Goal: Task Accomplishment & Management: Use online tool/utility

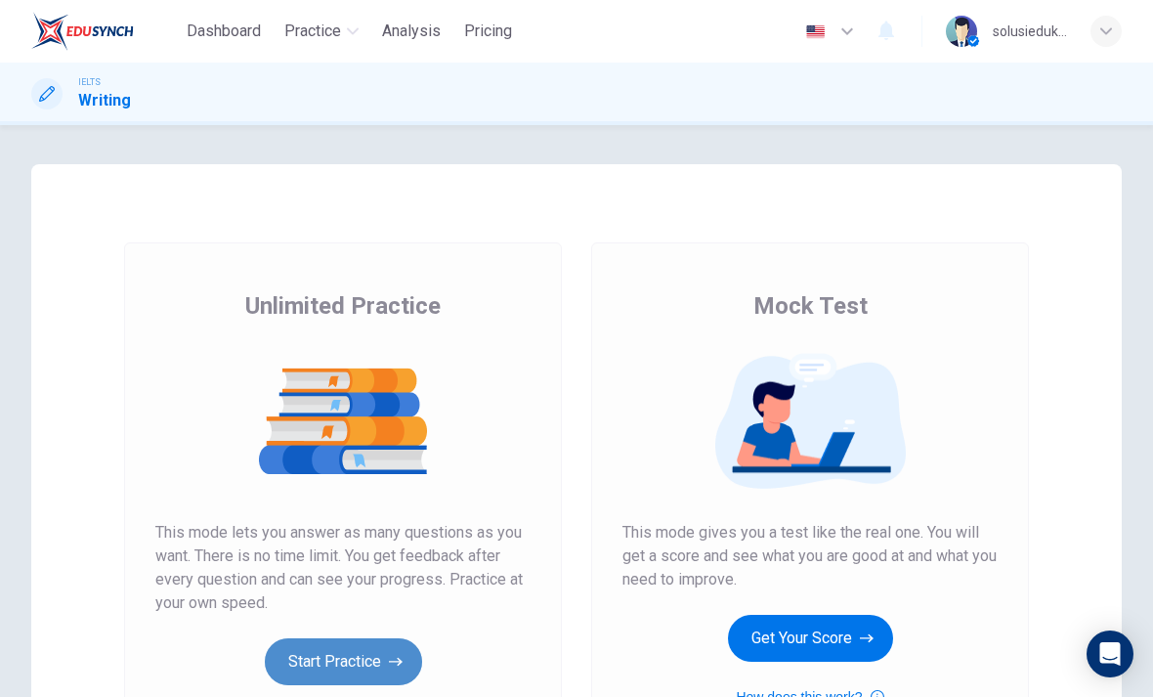
click at [357, 676] on button "Start Practice" at bounding box center [343, 661] width 157 height 47
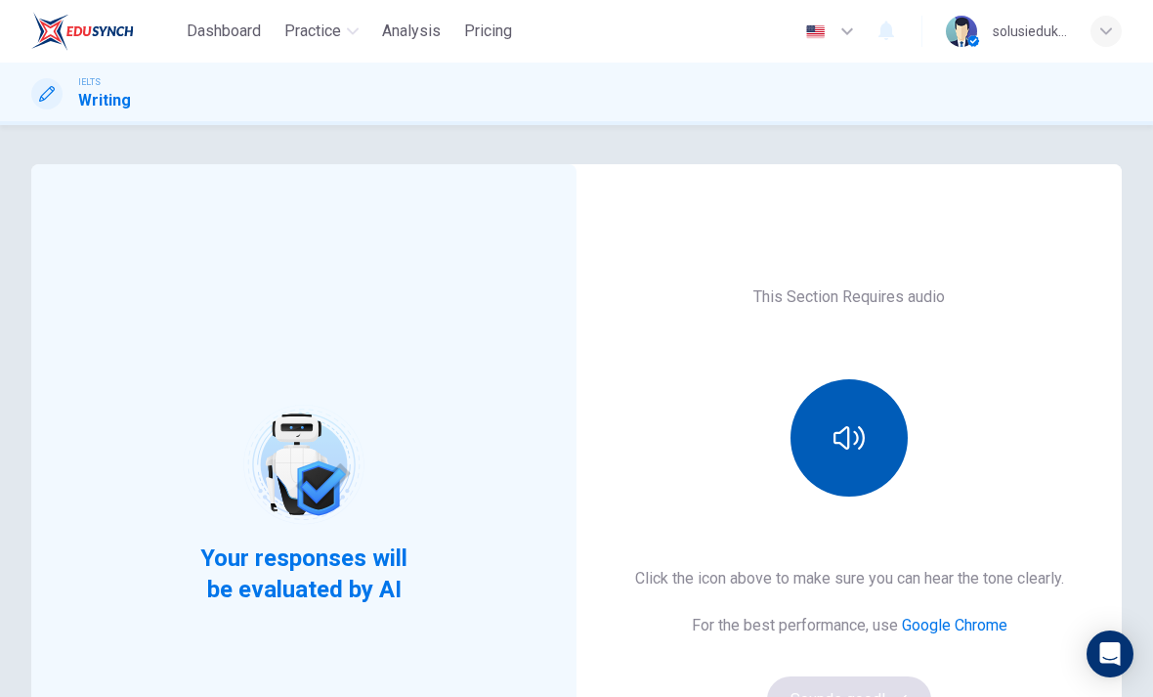
click at [870, 435] on button "button" at bounding box center [848, 437] width 117 height 117
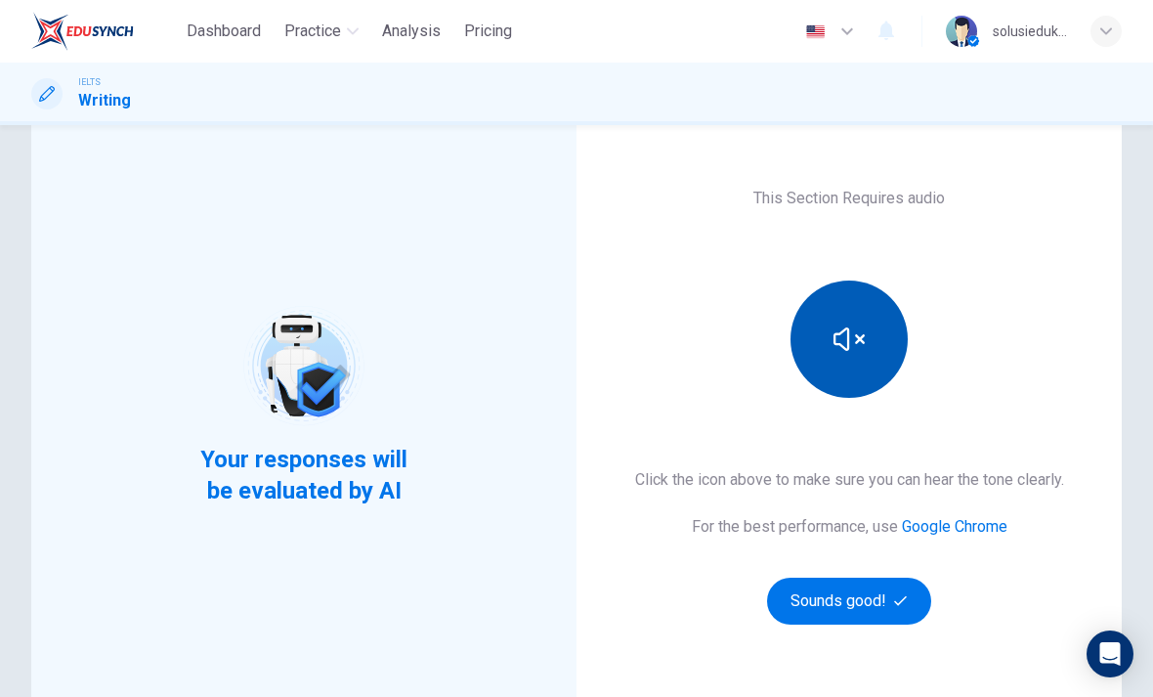
scroll to position [164, 0]
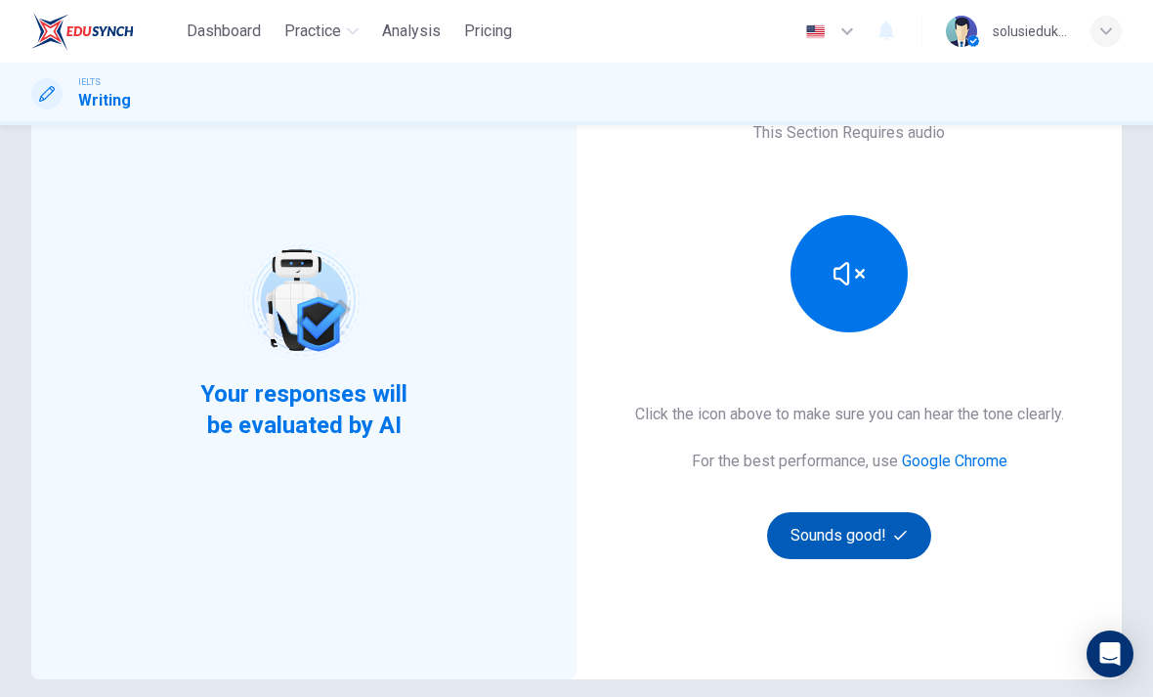
click at [878, 536] on button "Sounds good!" at bounding box center [849, 535] width 164 height 47
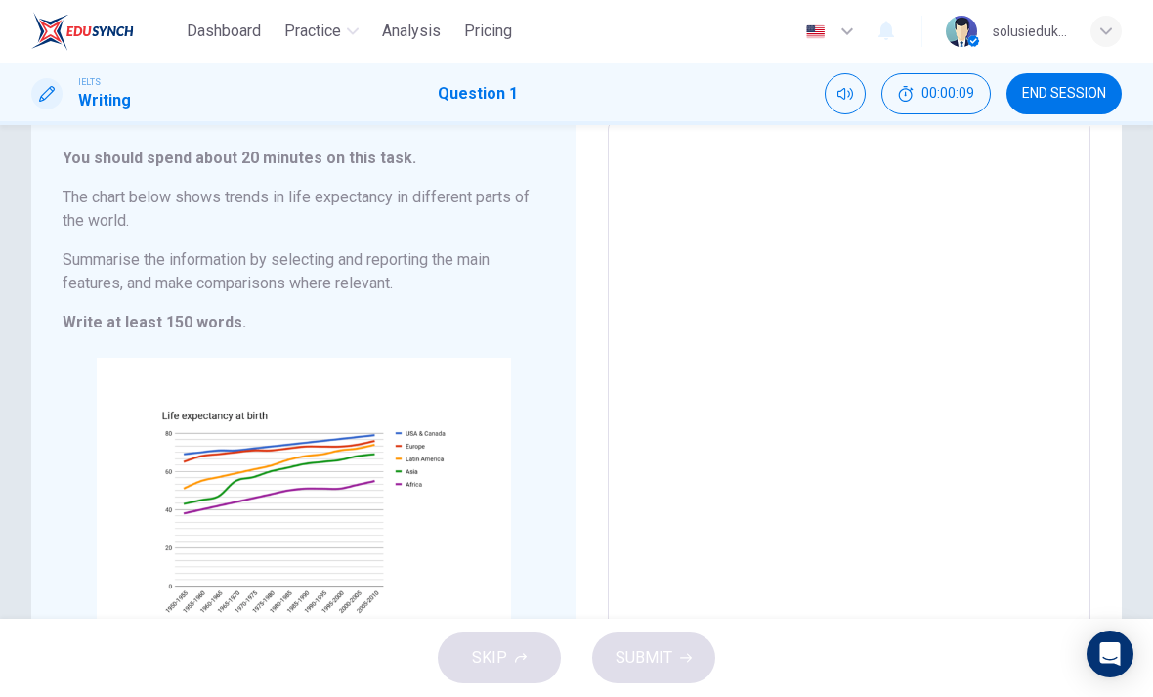
scroll to position [120, 0]
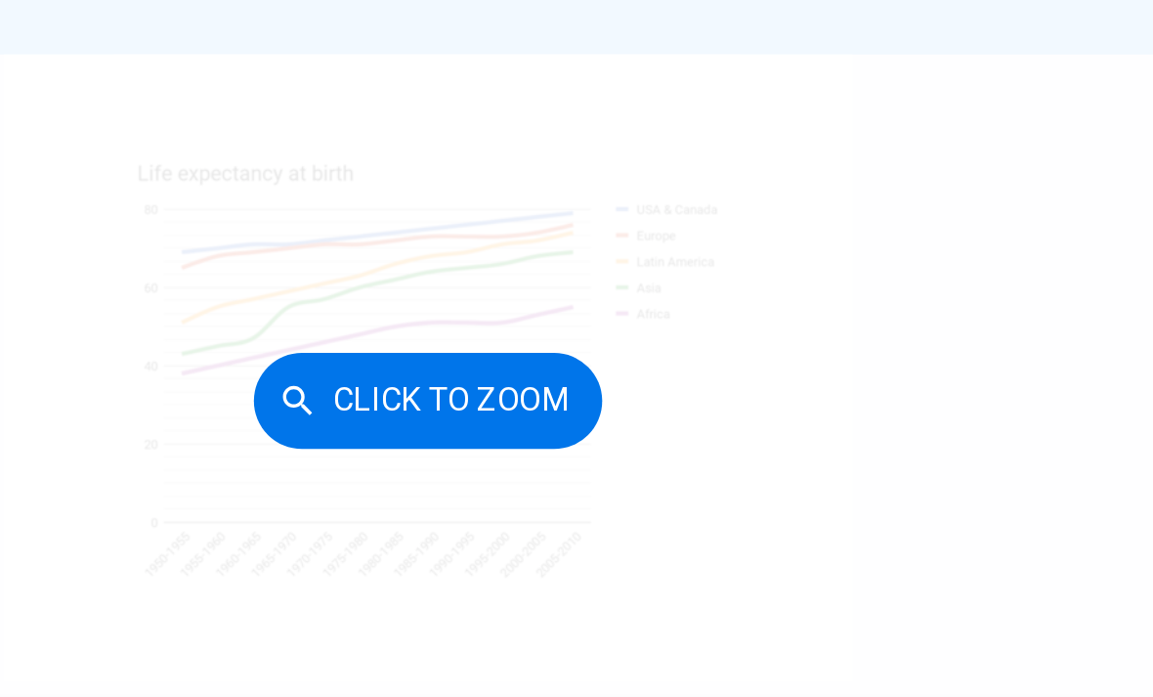
click at [359, 447] on button "Click to Zoom" at bounding box center [444, 470] width 170 height 47
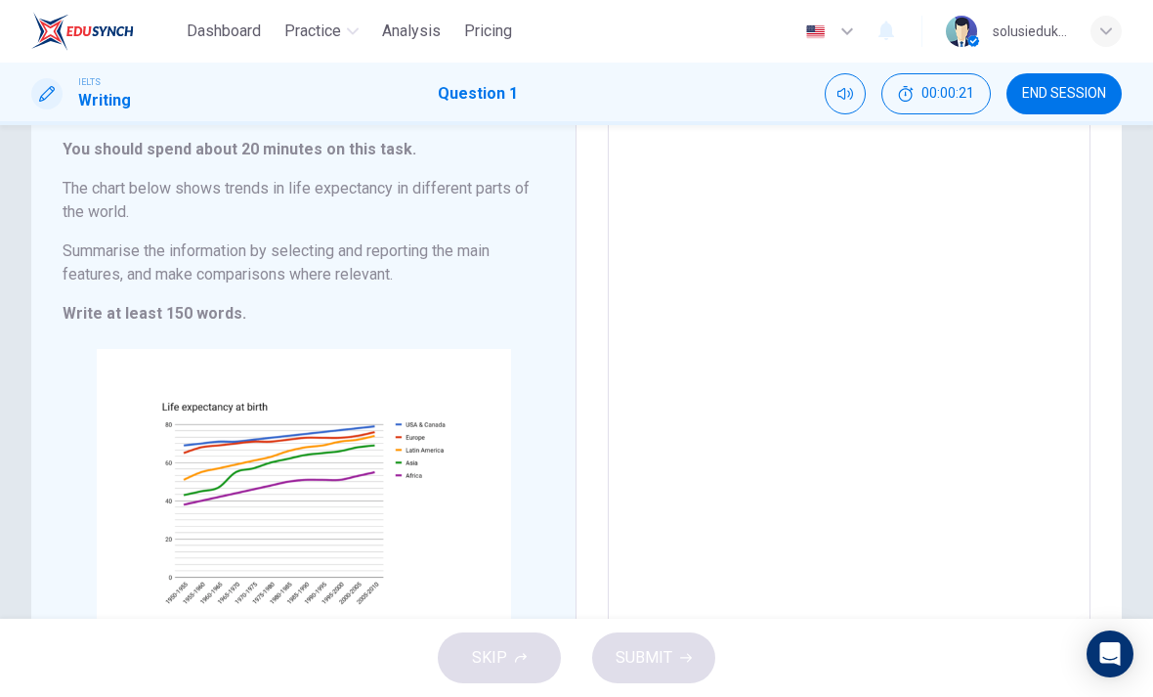
click at [807, 198] on textarea at bounding box center [848, 384] width 455 height 510
type textarea "F"
type textarea "x"
type textarea "Fo"
type textarea "x"
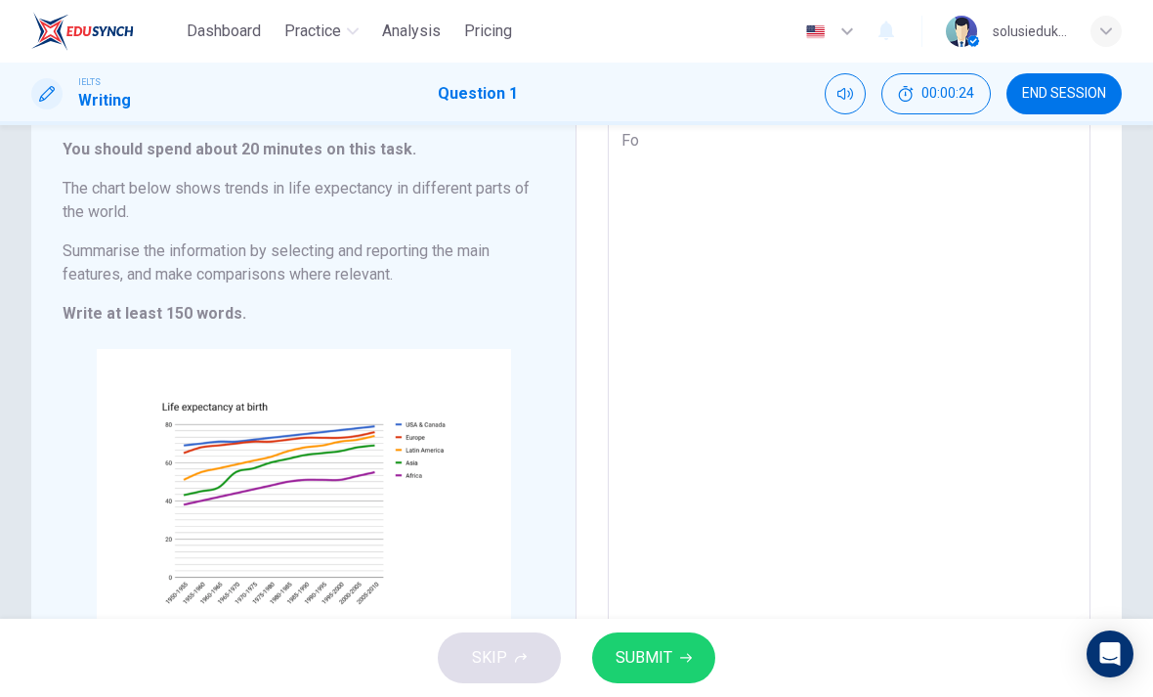
type textarea "Fom"
type textarea "x"
type textarea "Fo"
type textarea "x"
type textarea "F"
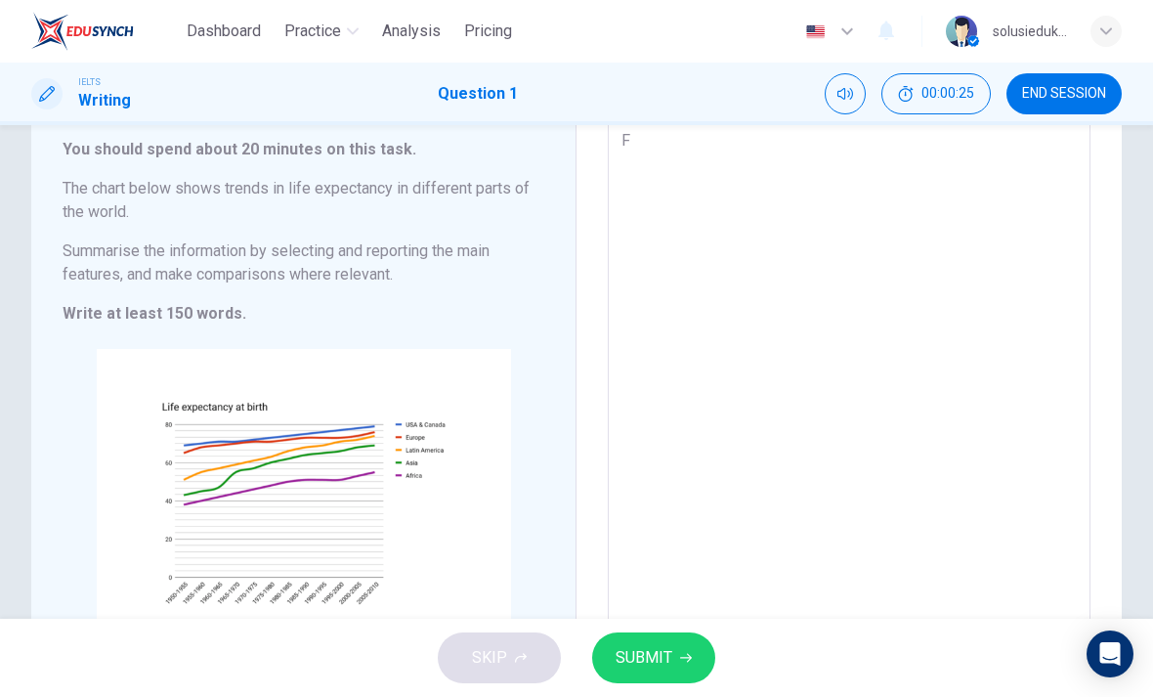
type textarea "x"
type textarea "Fr"
type textarea "x"
type textarea "Fro"
type textarea "x"
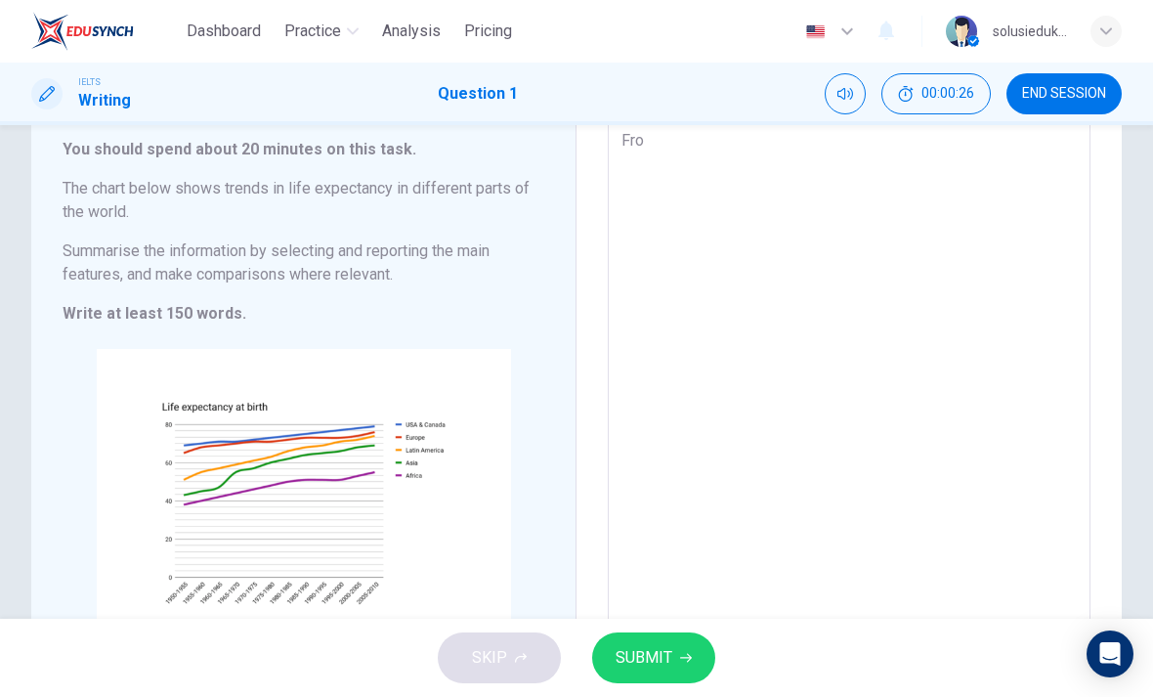
type textarea "From"
type textarea "x"
type textarea "From"
type textarea "x"
type textarea "From c"
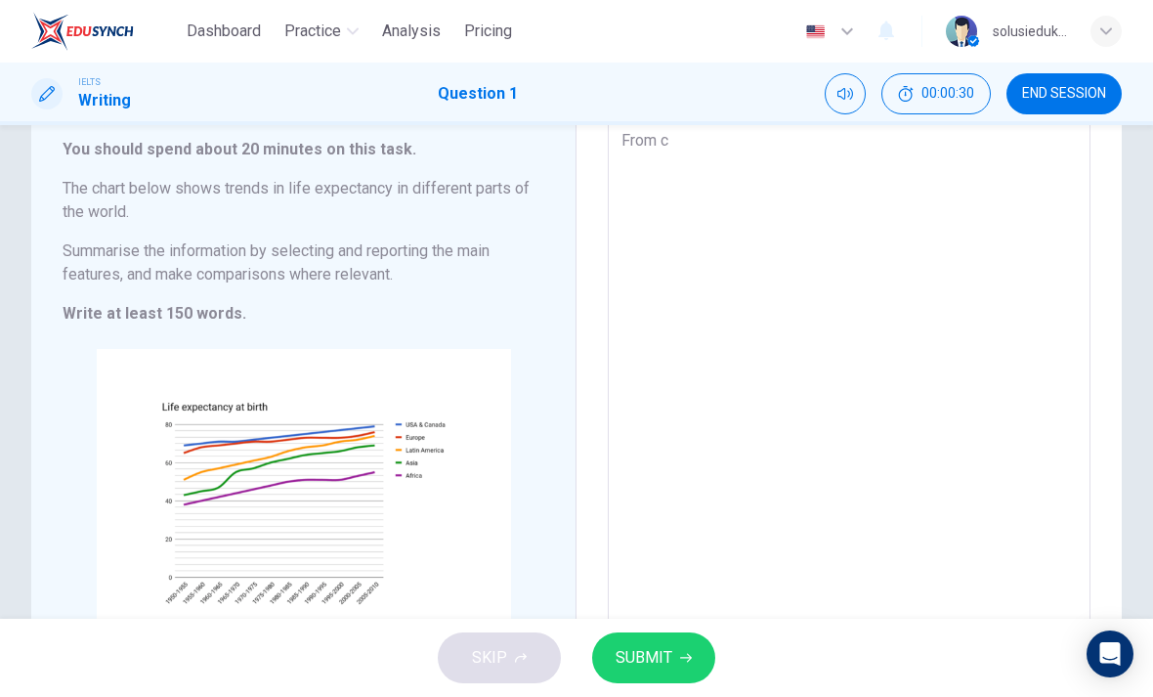
type textarea "x"
type textarea "From ch"
type textarea "x"
type textarea "From cha"
type textarea "x"
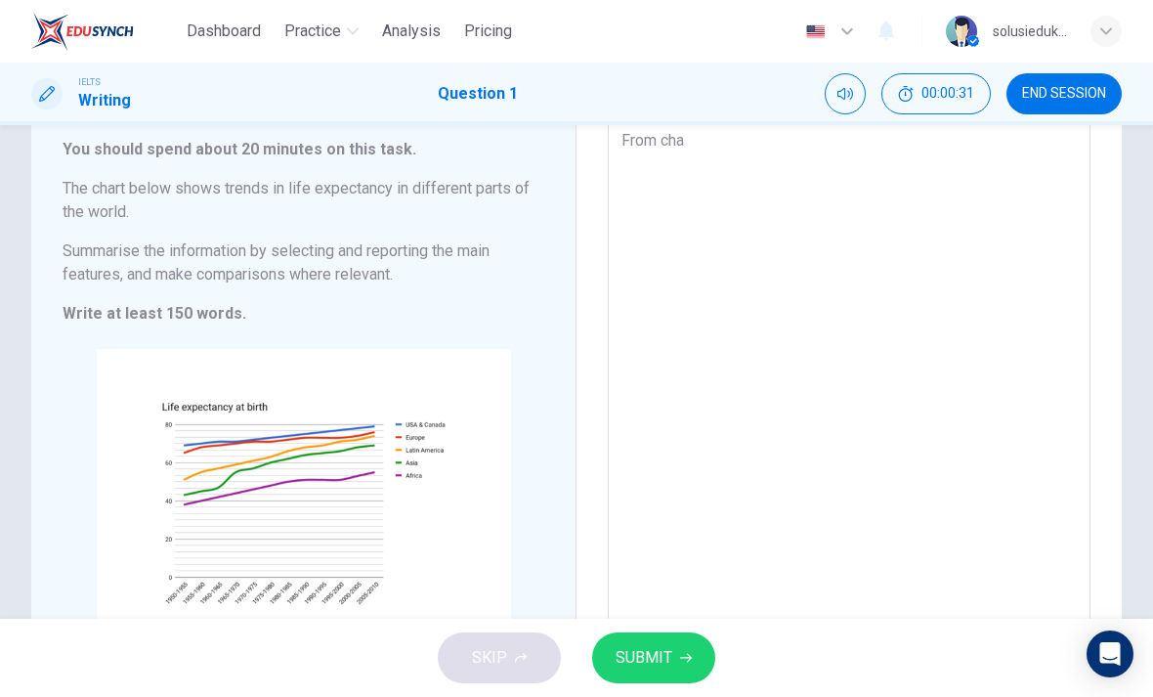
type textarea "From char"
type textarea "x"
type textarea "From chart"
type textarea "x"
type textarea "From chart"
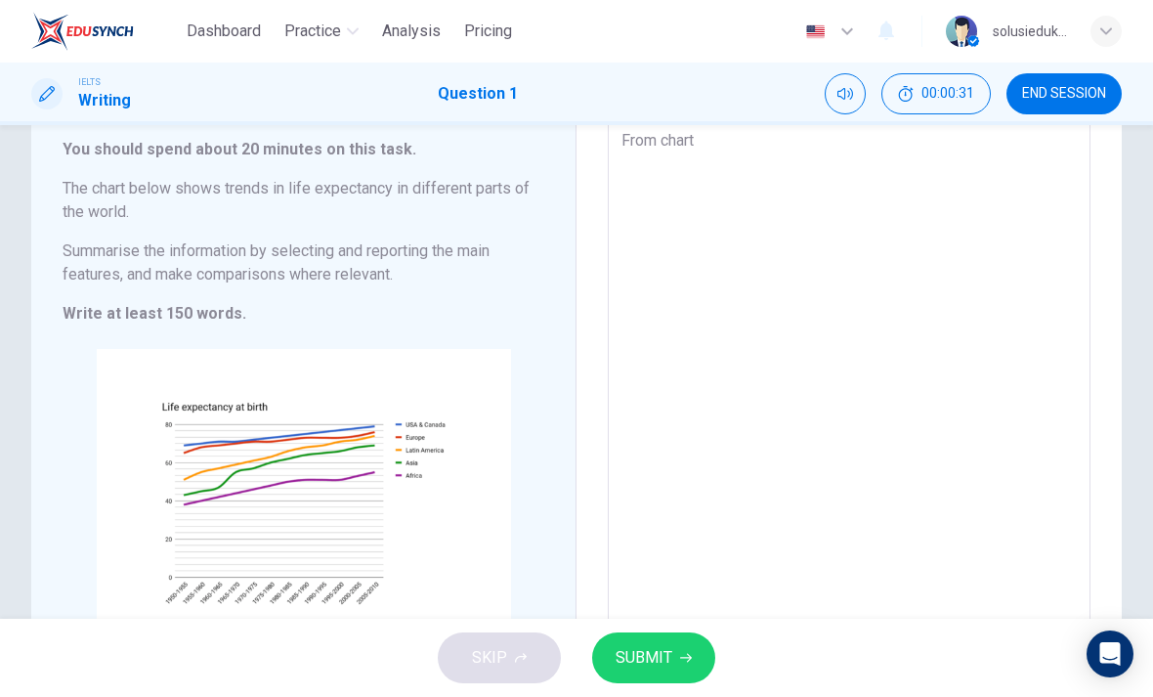
type textarea "x"
type textarea "From chart t"
type textarea "x"
type textarea "From chart tr"
type textarea "x"
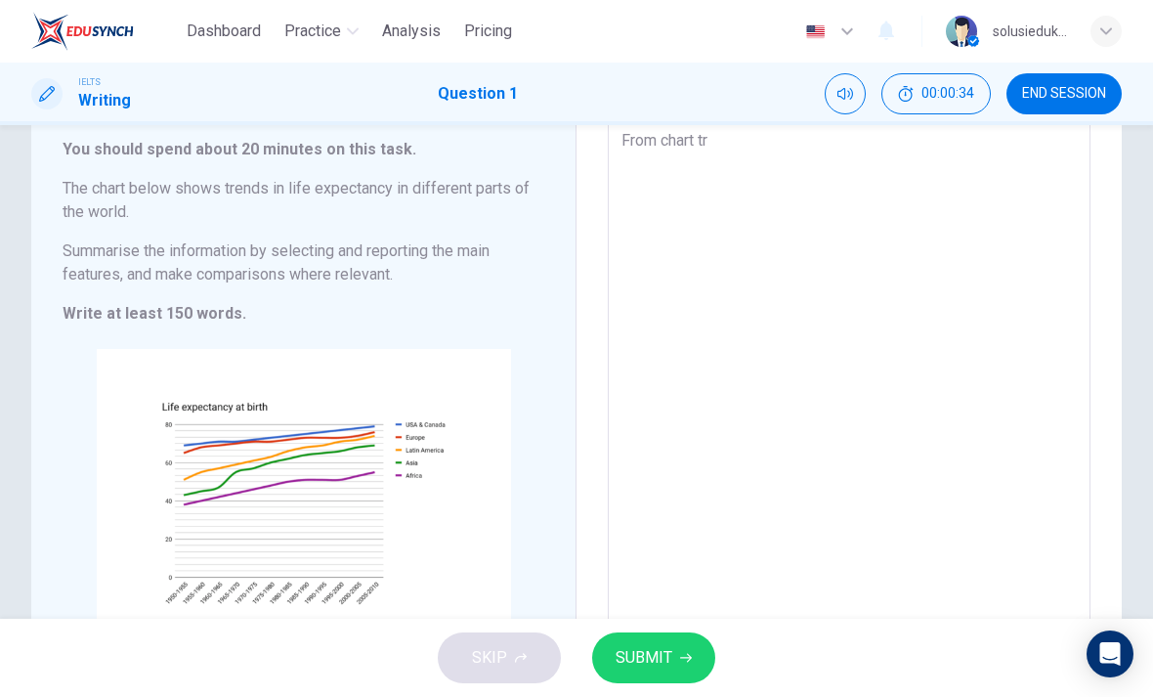
type textarea "From chart tre"
type textarea "x"
type textarea "From chart tren"
type textarea "x"
type textarea "From chart trend"
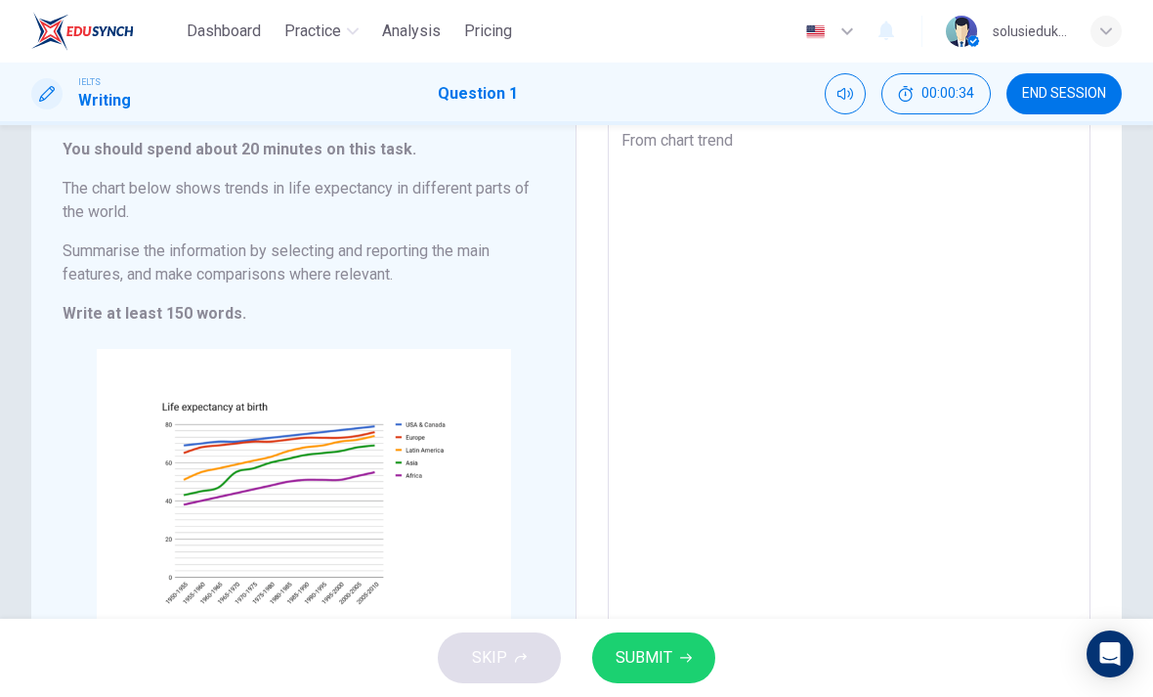
type textarea "x"
type textarea "From chart trends"
type textarea "x"
type textarea "From chart trends"
type textarea "x"
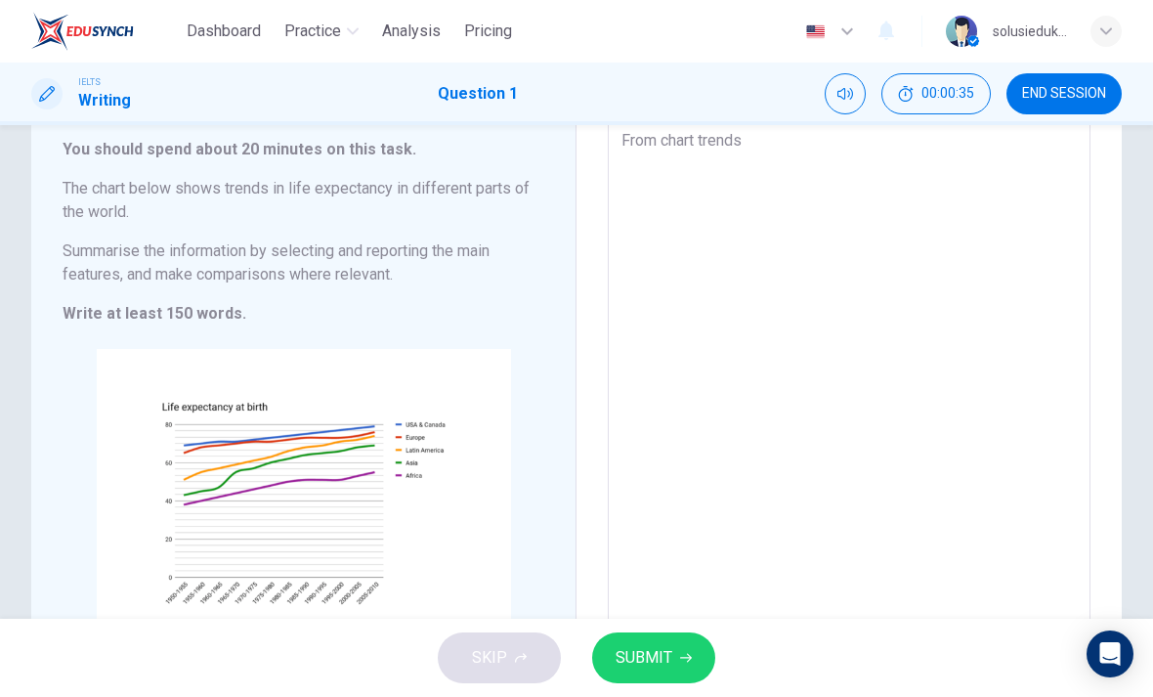
type textarea "From chart trends s"
type textarea "x"
type textarea "From chart trends"
type textarea "x"
type textarea "From chart trends a"
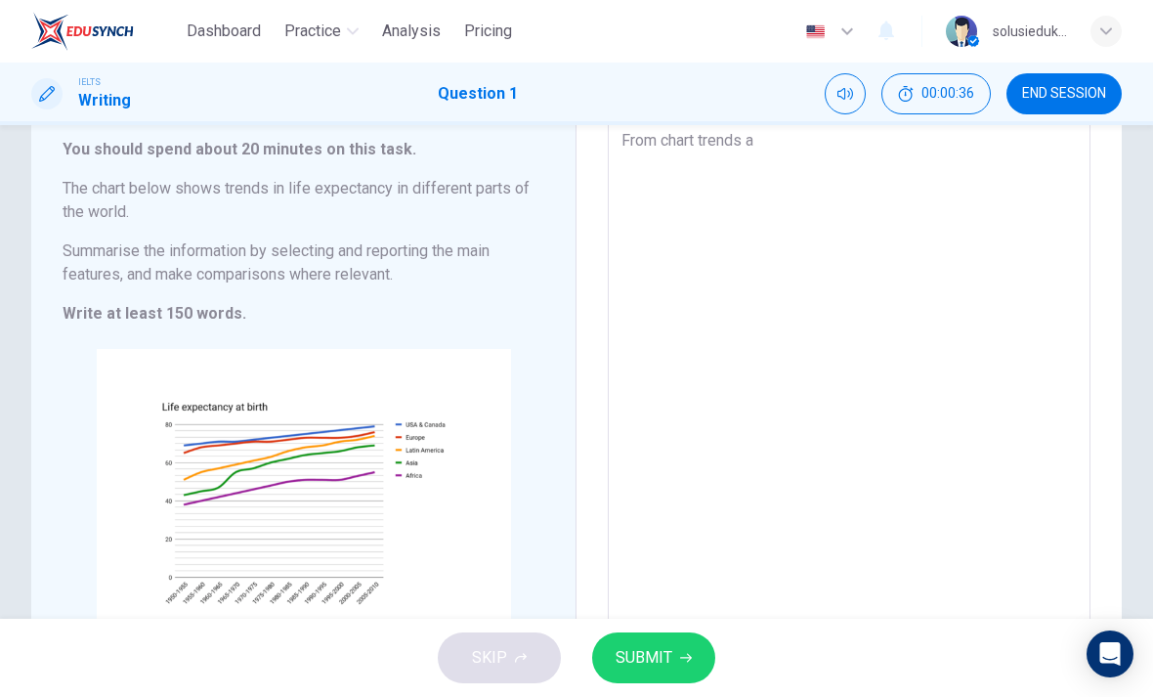
type textarea "x"
type textarea "From chart trends ab"
type textarea "x"
type textarea "From chart trends abo"
type textarea "x"
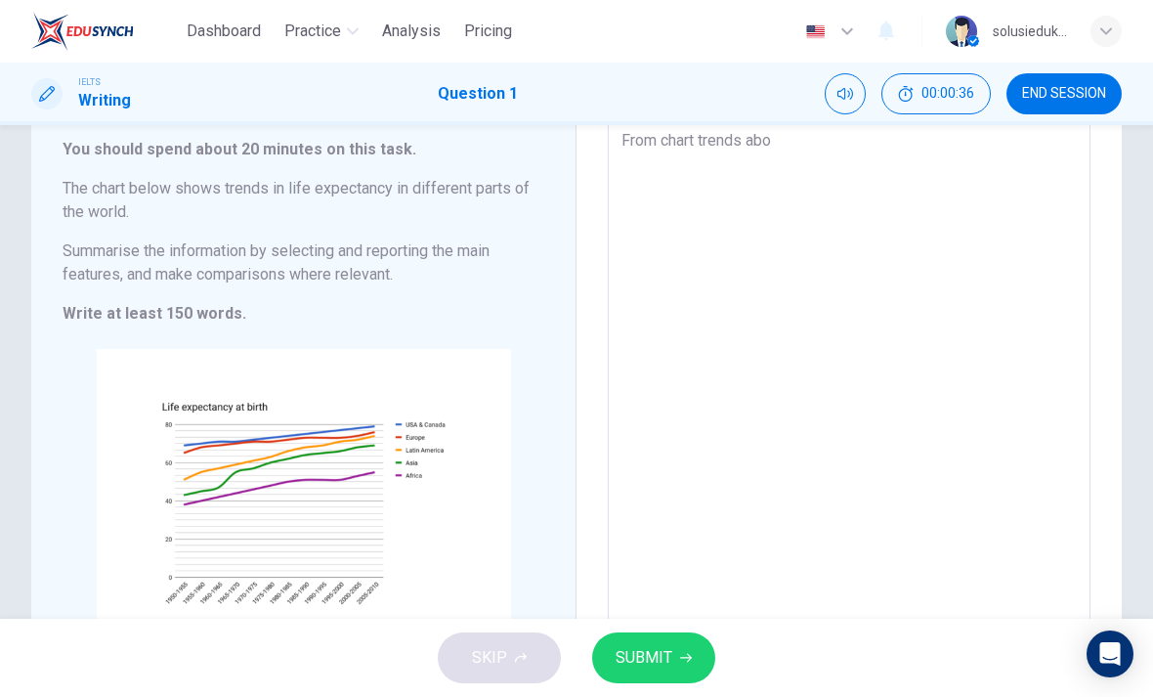
type textarea "From chart trends abov"
type textarea "x"
type textarea "From chart trends above"
type textarea "x"
type textarea "From chart trends above,"
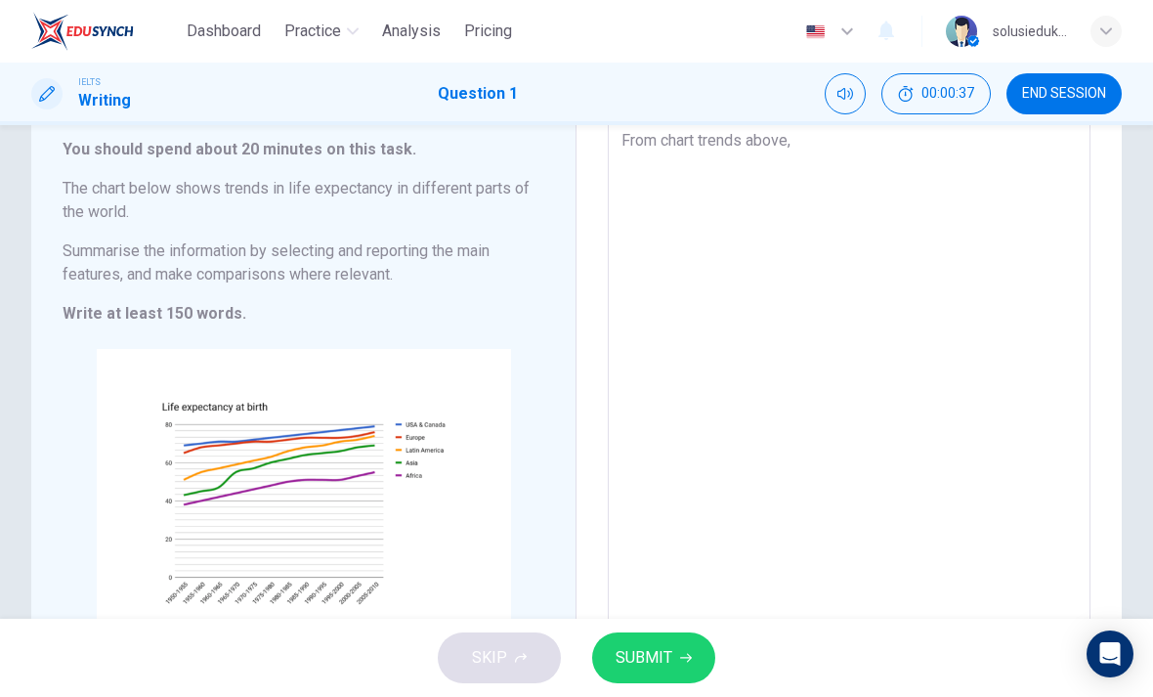
type textarea "x"
type textarea "From chart trends above,"
type textarea "x"
type textarea "From chart trends above, l"
type textarea "x"
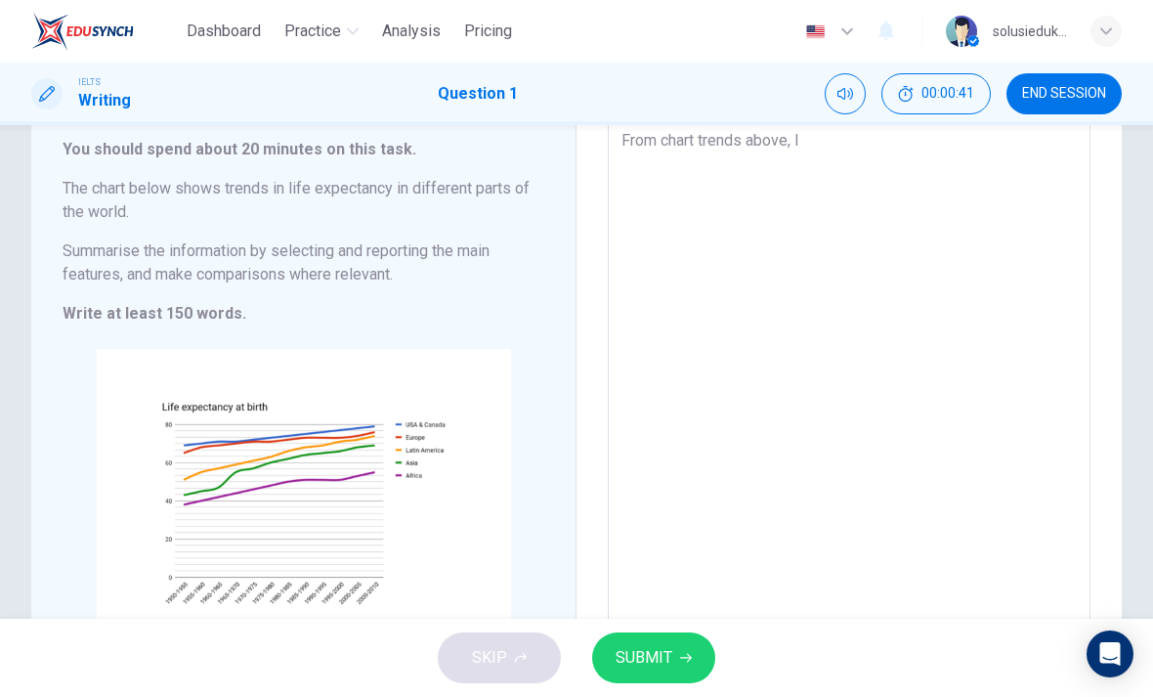
type textarea "From chart trends above, li"
type textarea "x"
type textarea "From chart trends above, lif"
type textarea "x"
type textarea "From chart trends above, life"
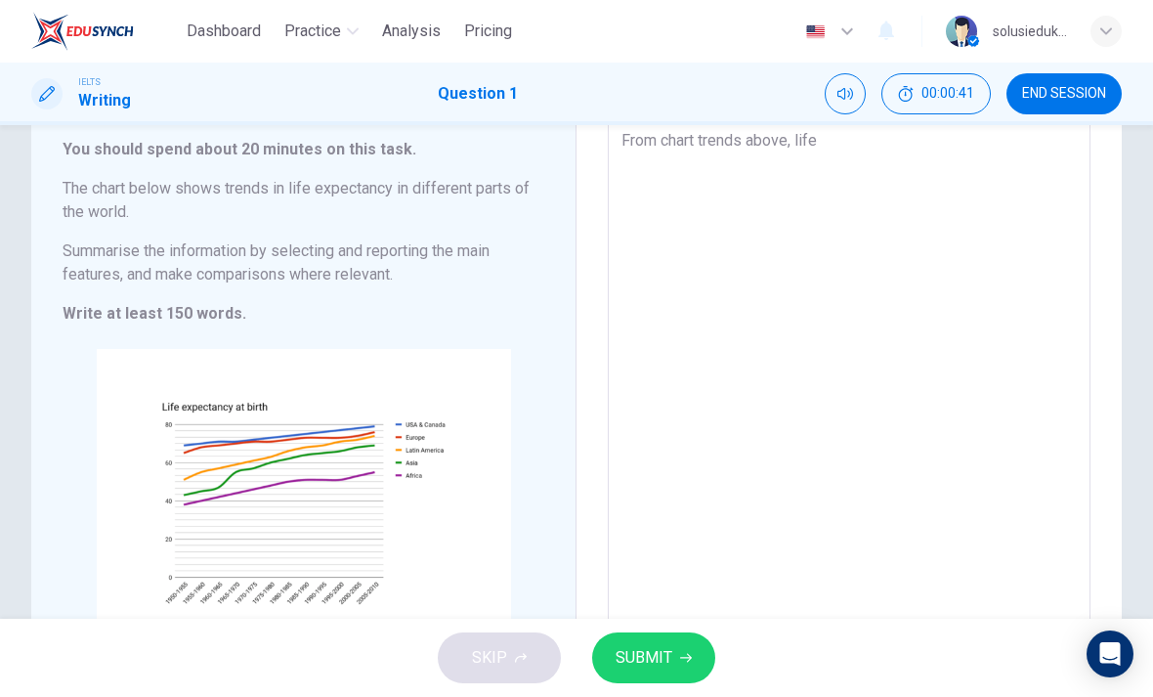
type textarea "x"
type textarea "From chart trends above, life"
type textarea "x"
type textarea "From chart trends above, life e"
type textarea "x"
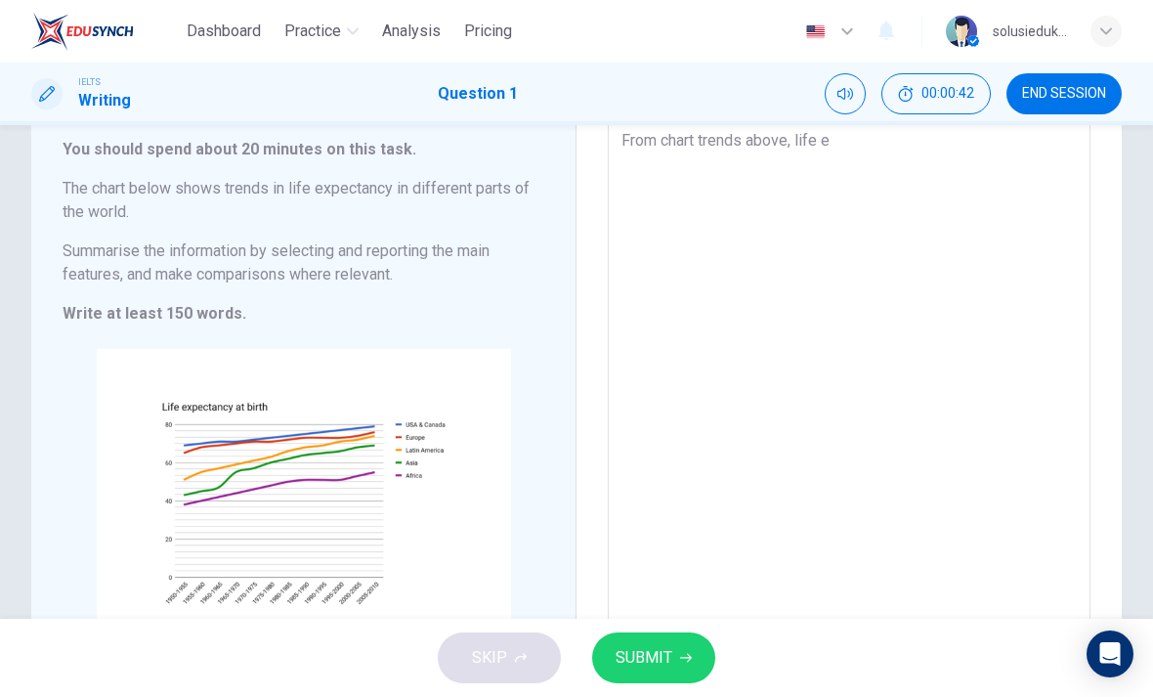
type textarea "From chart trends above, life ex"
type textarea "x"
type textarea "From chart trends above, life exp"
type textarea "x"
type textarea "From chart trends above, life expe"
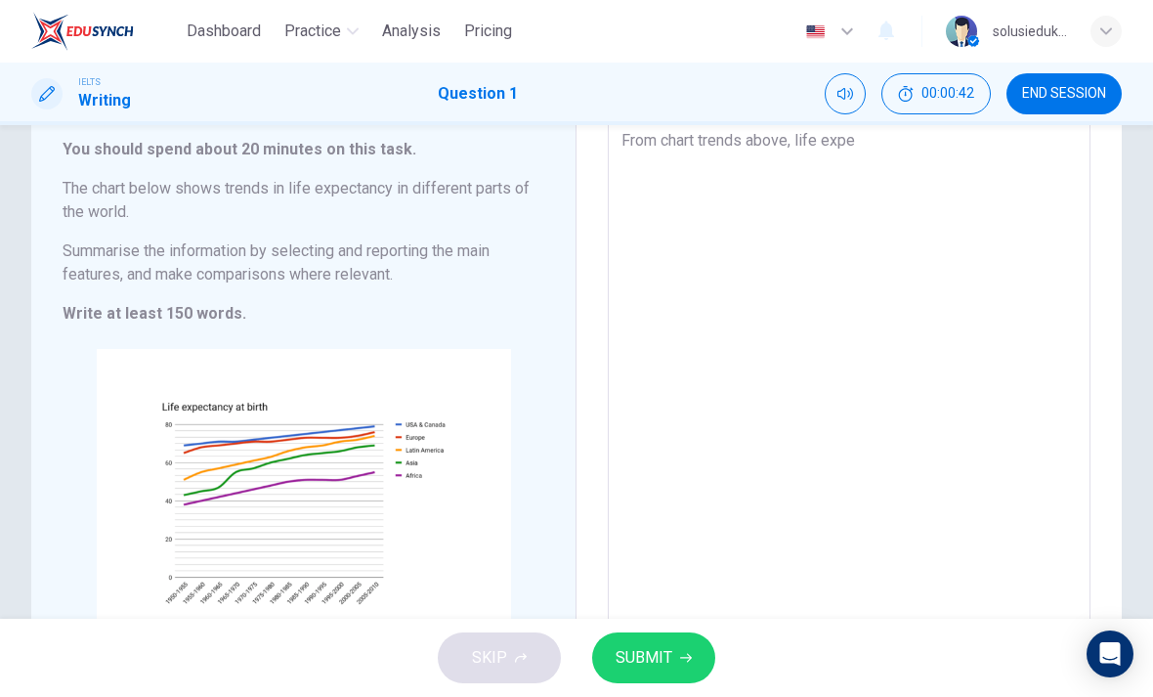
type textarea "x"
type textarea "From chart trends above, life expec"
type textarea "x"
type textarea "From chart trends above, life expect"
type textarea "x"
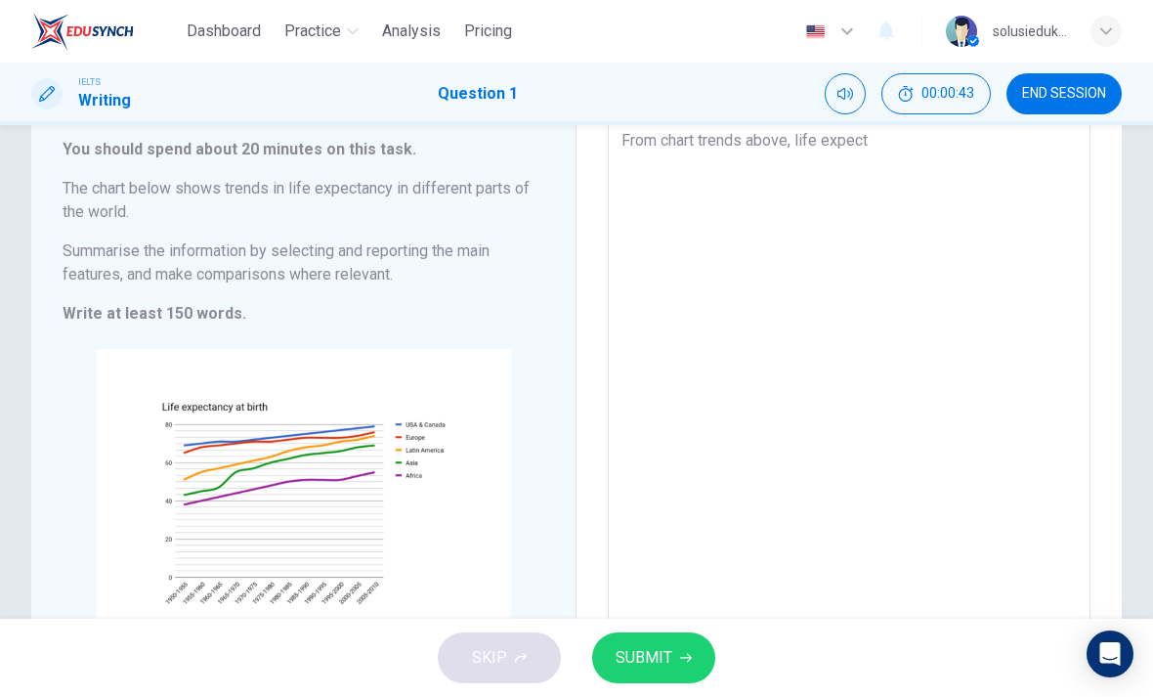
type textarea "From chart trends above, life expecta"
type textarea "x"
type textarea "From chart trends above, life expectan"
type textarea "x"
type textarea "From chart trends above, life expectanc"
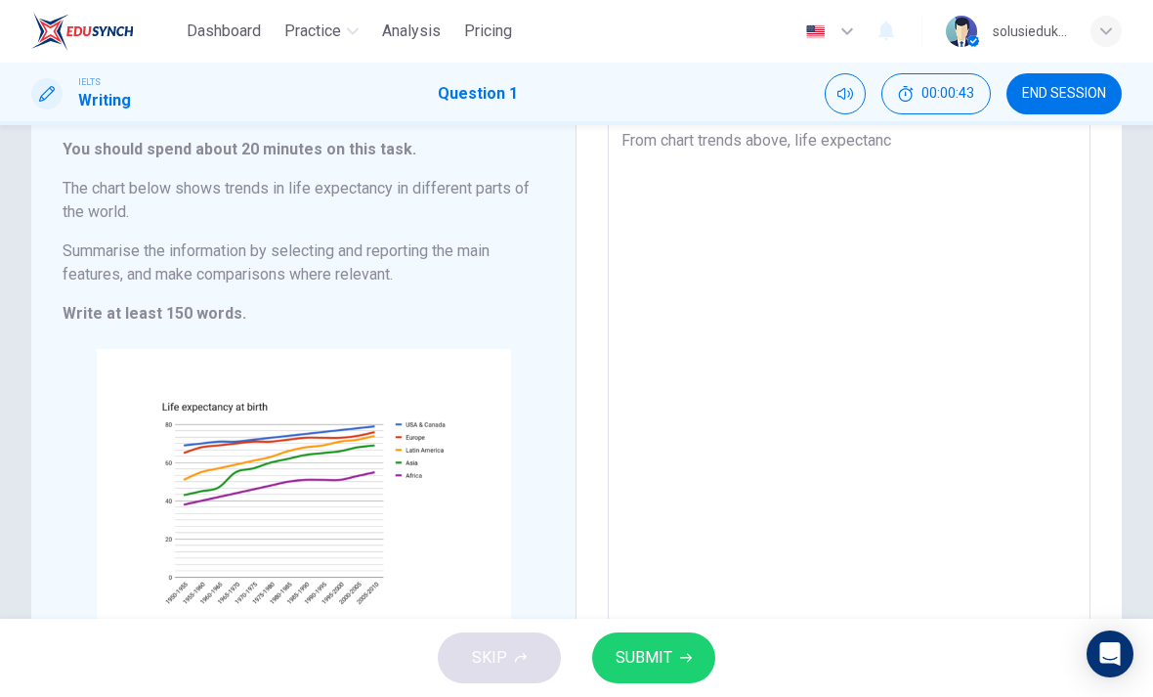
type textarea "x"
type textarea "From chart trends above, life expectanct"
type textarea "x"
type textarea "From chart trends above, life expectanct"
type textarea "x"
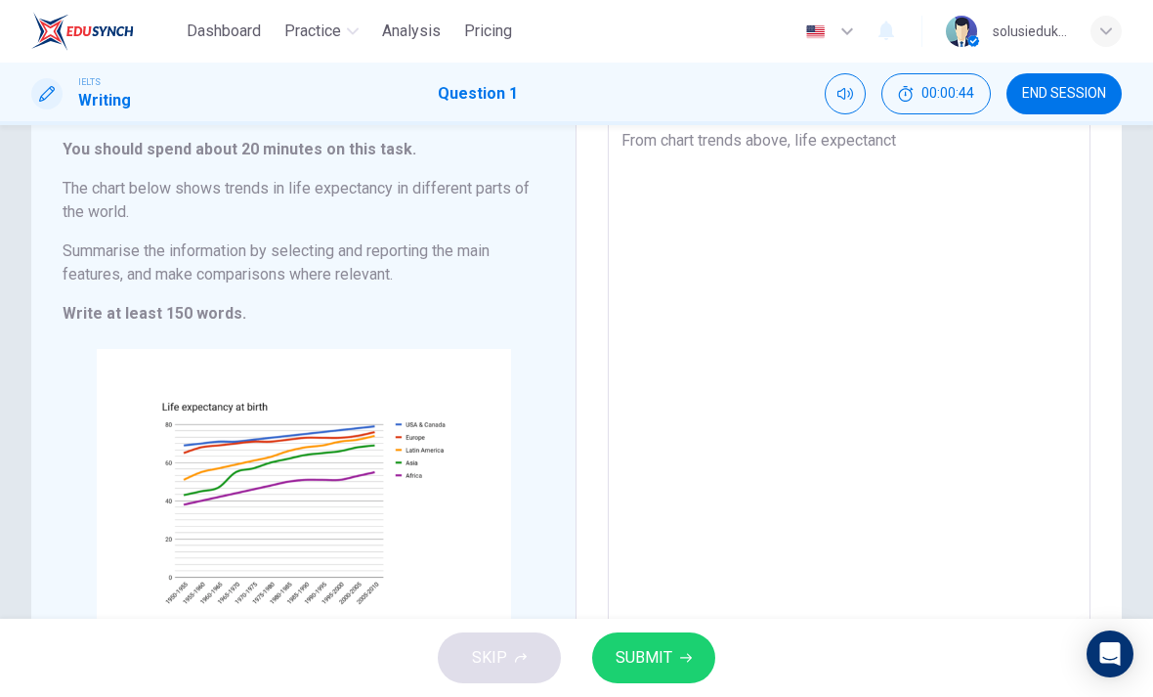
type textarea "From chart trends above, life expectanct i"
type textarea "x"
type textarea "From chart trends above, life expectanct in"
type textarea "x"
type textarea "From chart trends above, life expectanct in"
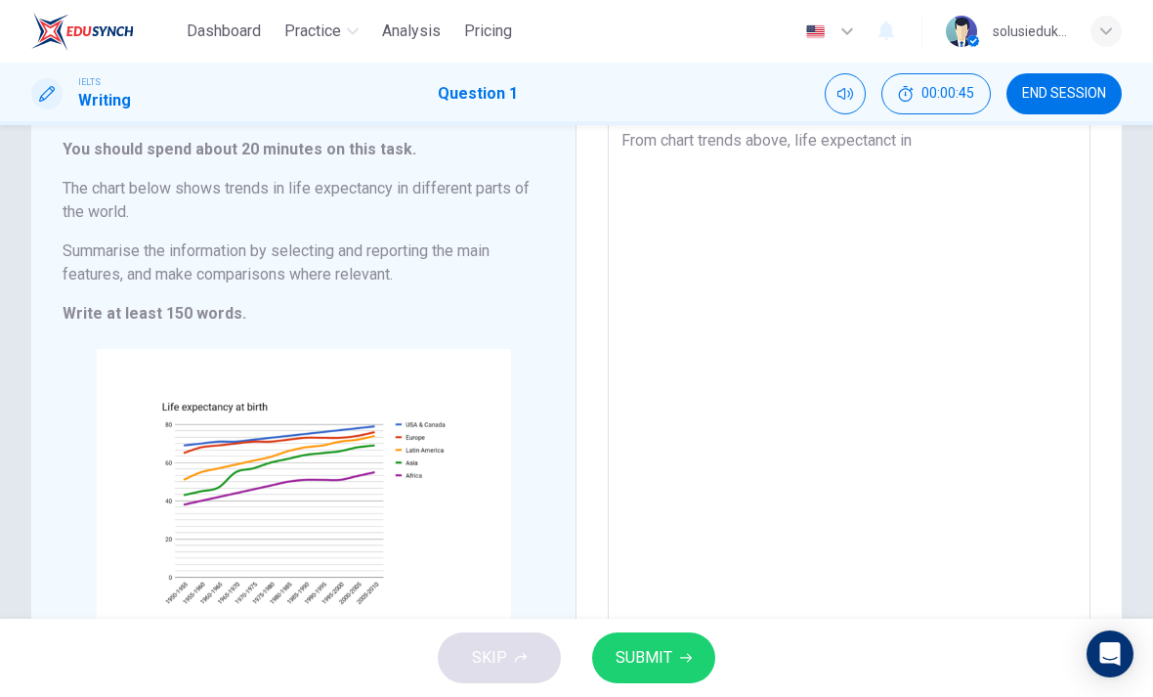
type textarea "x"
type textarea "From chart trends above, life expectanct in a"
type textarea "x"
type textarea "From chart trends above, life expectanct in al"
type textarea "x"
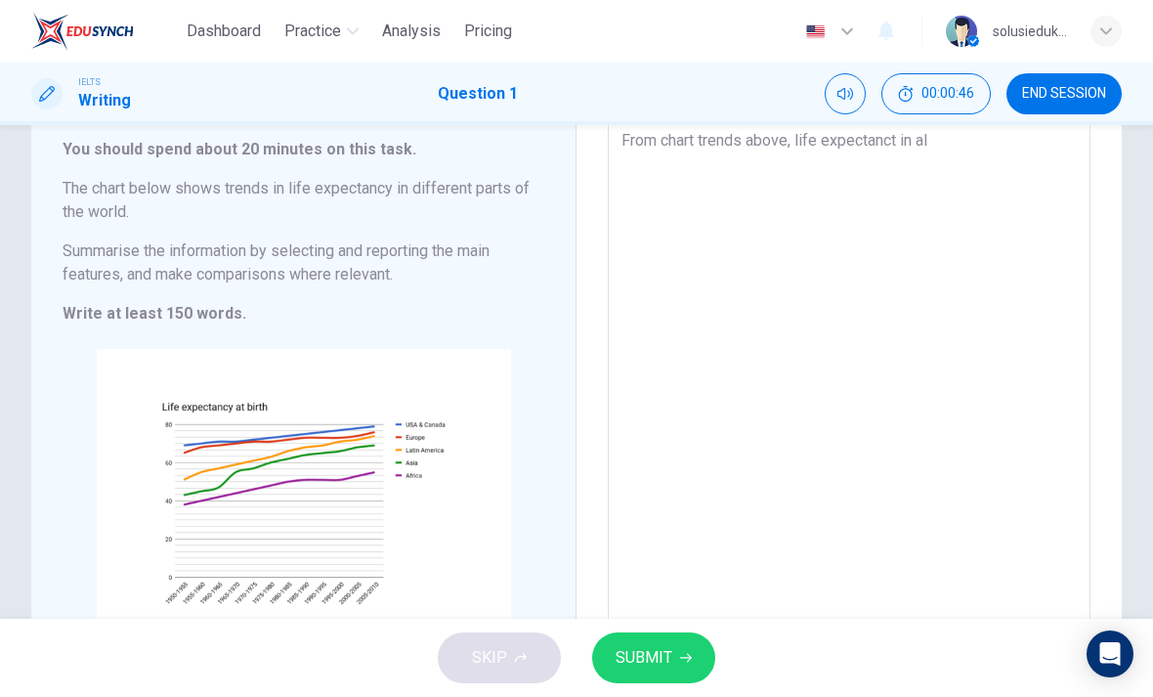
type textarea "From chart trends above, life expectanct in all"
type textarea "x"
type textarea "From chart trends above, life expectanct in all"
type textarea "x"
type textarea "From chart trends above, life expectanct in all c"
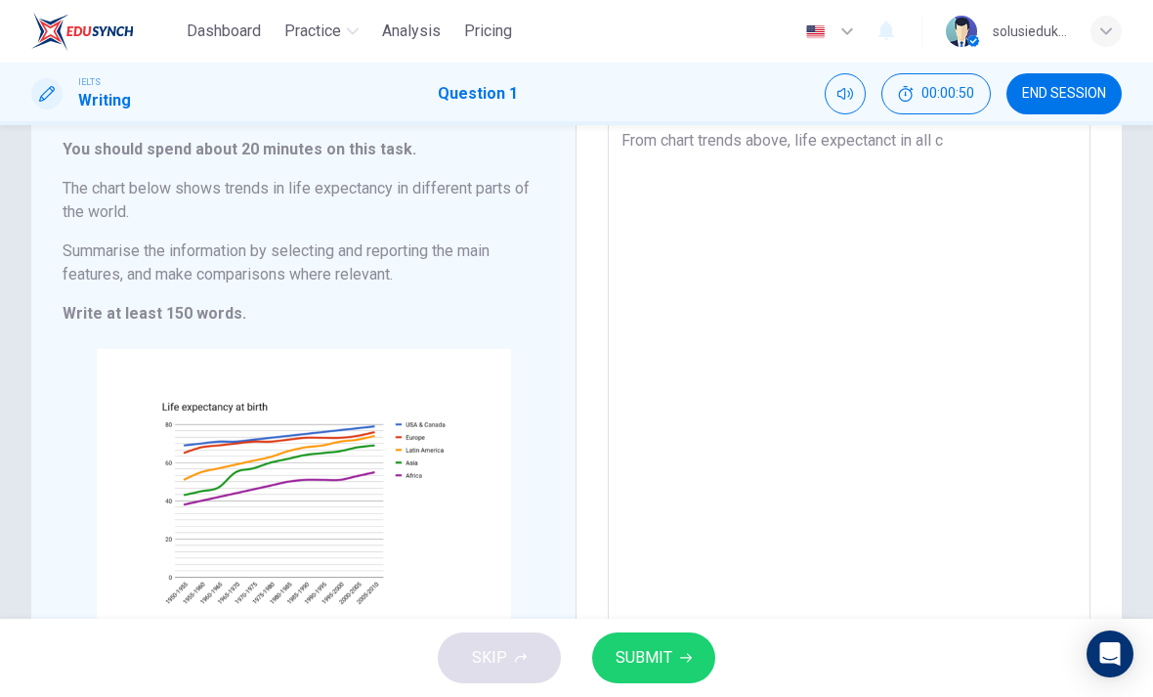
type textarea "x"
type textarea "From chart trends above, life expectanct in all co"
type textarea "x"
type textarea "From chart trends above, life expectanct in all con"
type textarea "x"
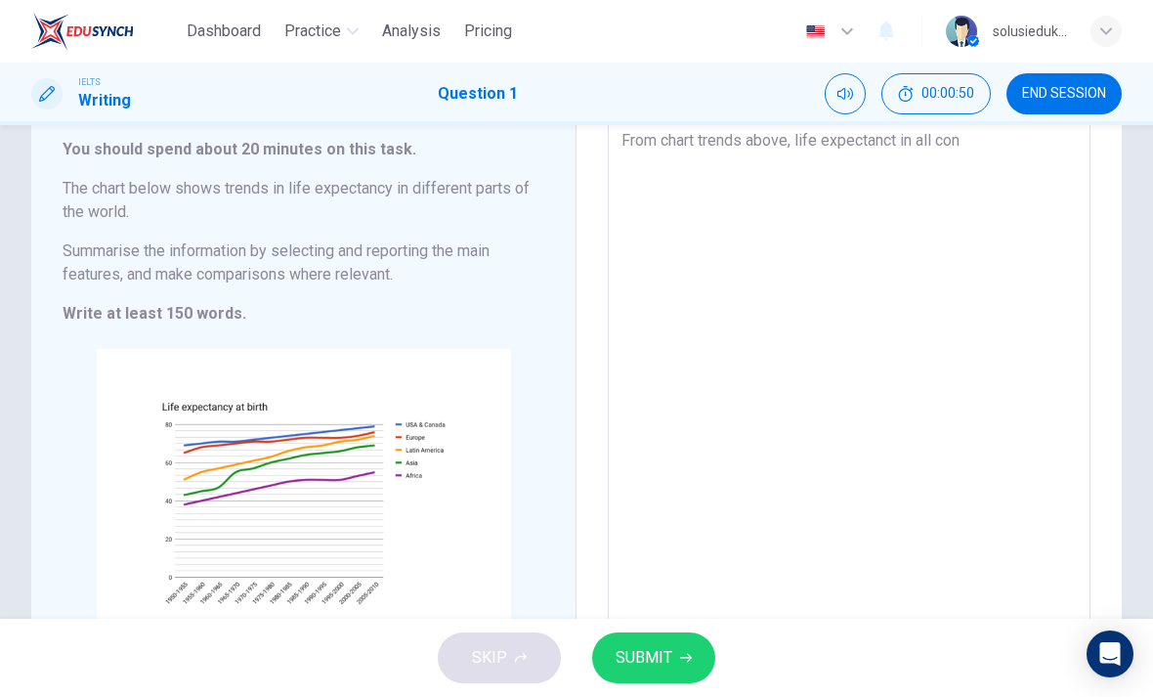
type textarea "From chart trends above, life expectanct in all cont"
type textarea "x"
type textarea "From chart trends above, life expectanct in all [PERSON_NAME]"
type textarea "x"
type textarea "From chart trends above, life expectanct in all contin"
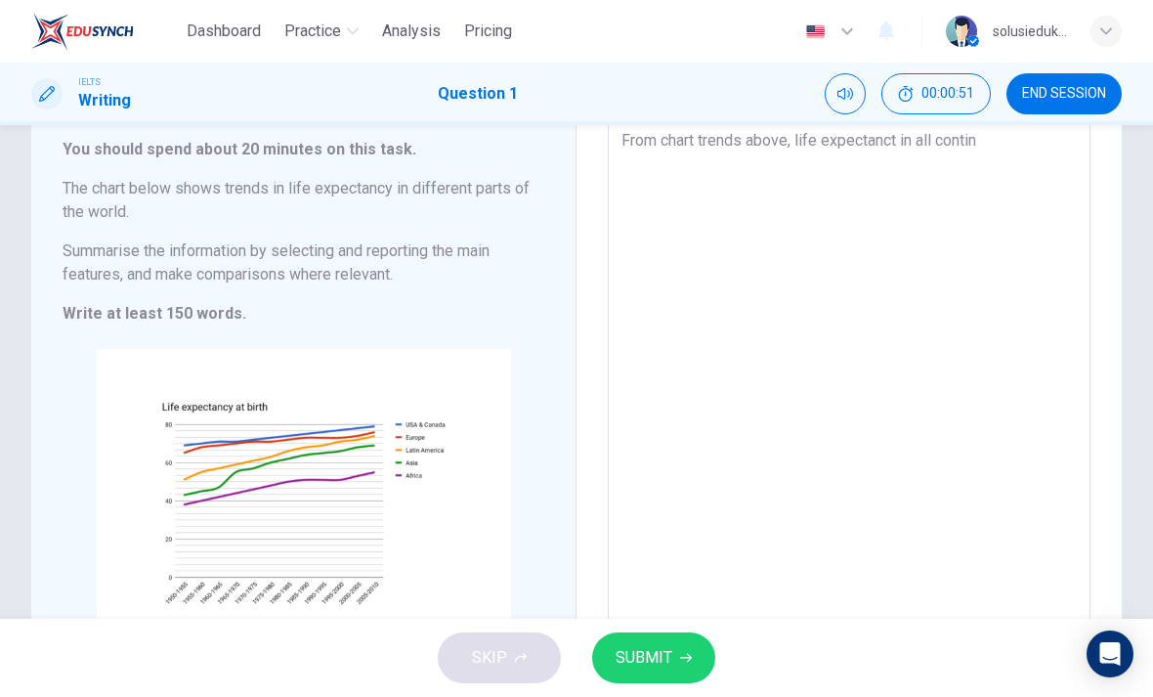
type textarea "x"
type textarea "From chart trends above, life expectanct in all contine"
type textarea "x"
type textarea "From chart trends above, life expectanct in all continet"
type textarea "x"
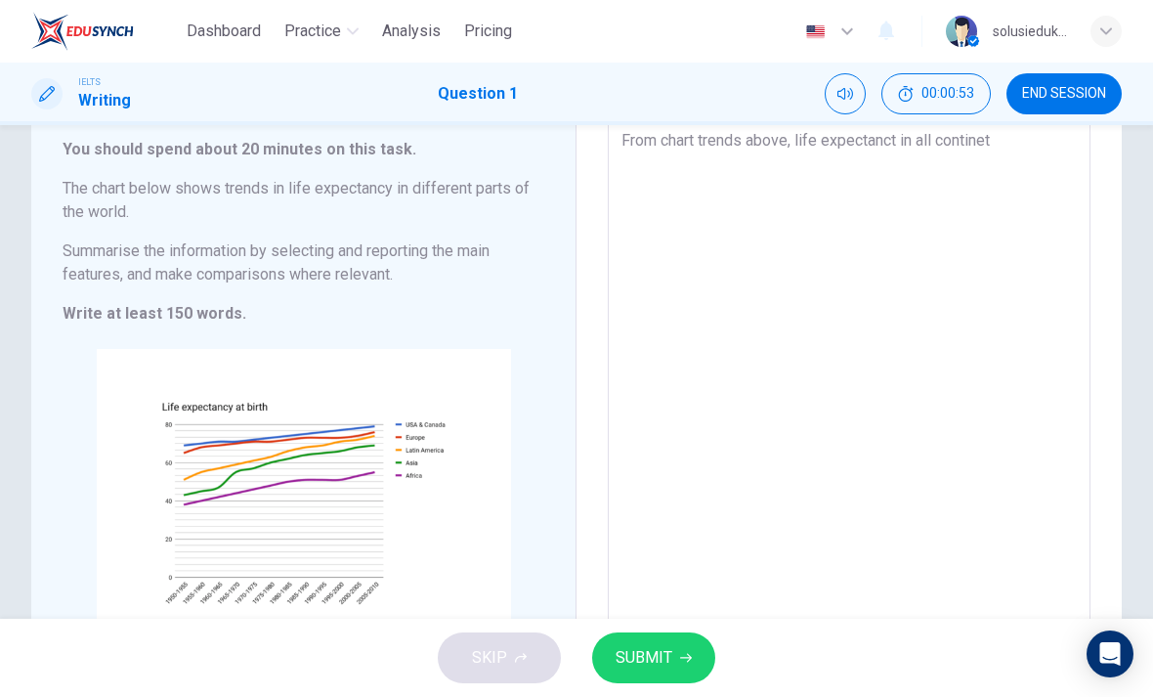
type textarea "From chart trends above, life expectanct in all continetn"
type textarea "x"
type textarea "From chart trends above, life expectanct in all continetnt"
type textarea "x"
type textarea "From chart trends above, life expectanct in all continetnts"
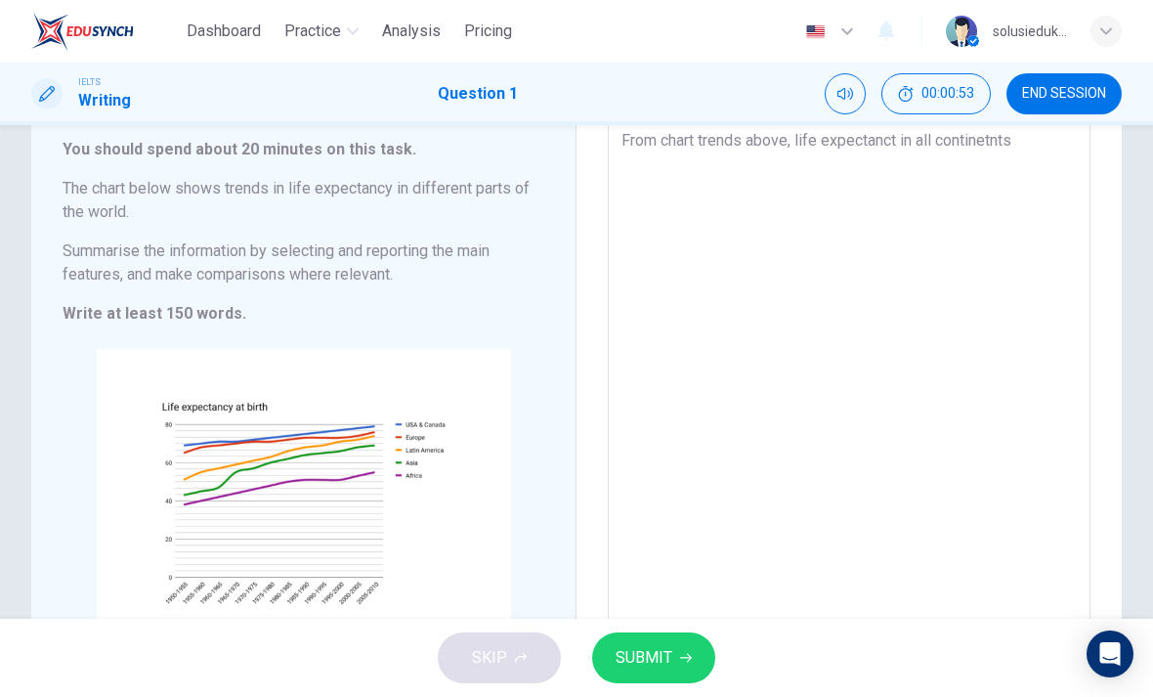
type textarea "x"
type textarea "From chart trends above, life expectanct in all continetnts"
type textarea "x"
type textarea "From chart trends above, life expectanct in all continetnts s"
type textarea "x"
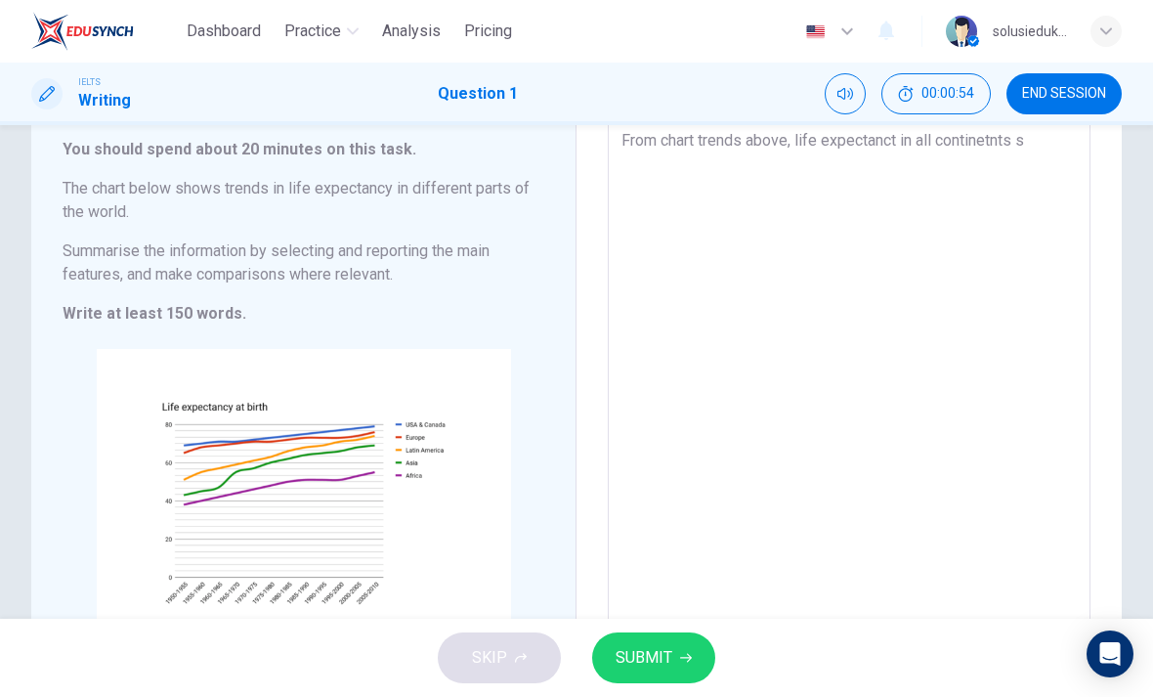
type textarea "From chart trends above, life expectanct in all continetnts sh"
type textarea "x"
type textarea "From chart trends above, life expectanct in all continetnts sho"
type textarea "x"
type textarea "From chart trends above, life expectanct in all continetnts show"
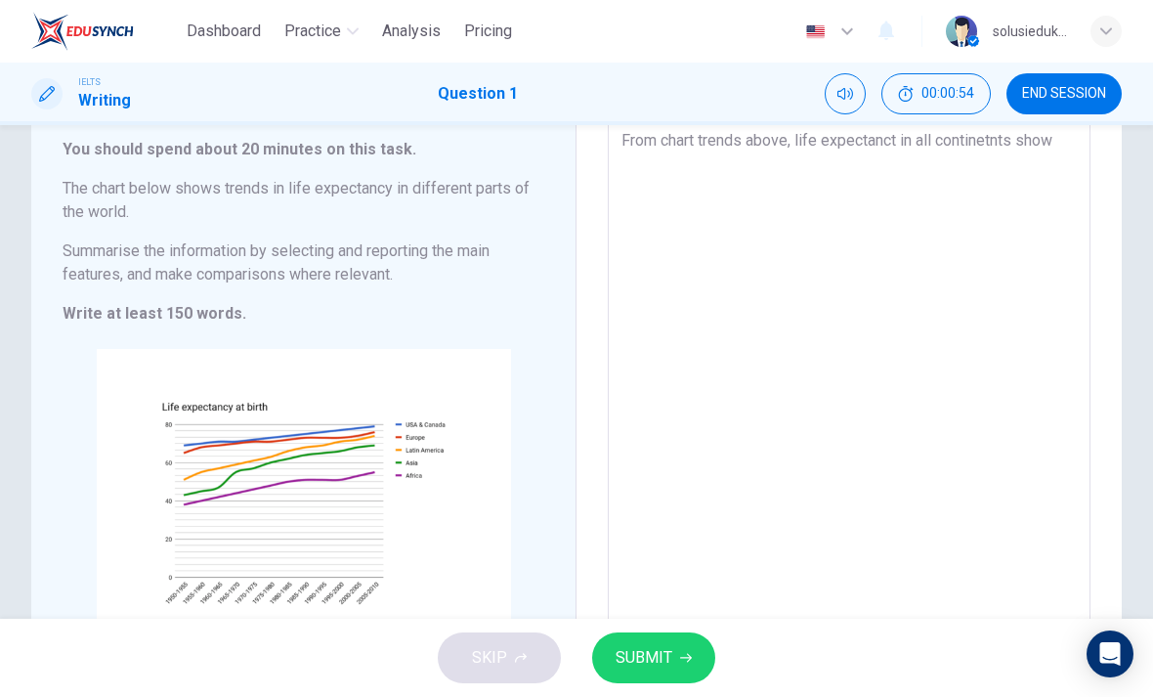
type textarea "x"
type textarea "From chart trends above, life expectanct in all continetnts show"
type textarea "x"
type textarea "From chart trends above, life expectanct in all continetnts show p"
type textarea "x"
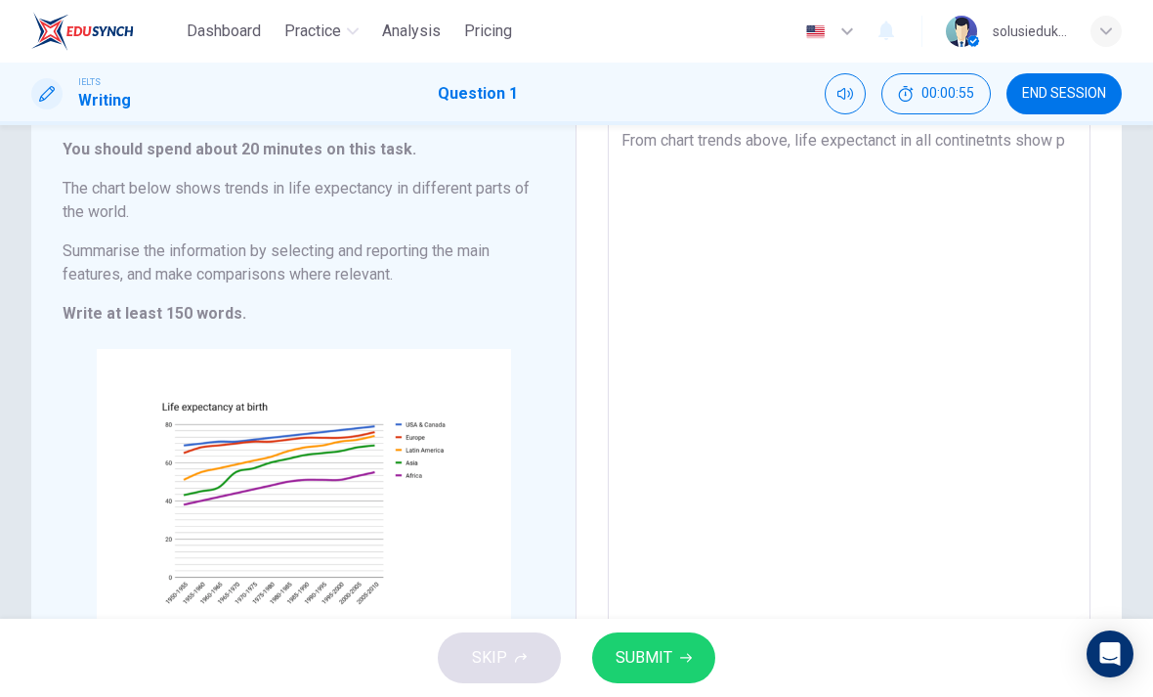
type textarea "From chart trends above, life expectanct in all continetnts show po"
type textarea "x"
type textarea "From chart trends above, life expectanct in all continetnts show pos"
type textarea "x"
type textarea "From chart trends above, life expectanct in all continetnts show posi"
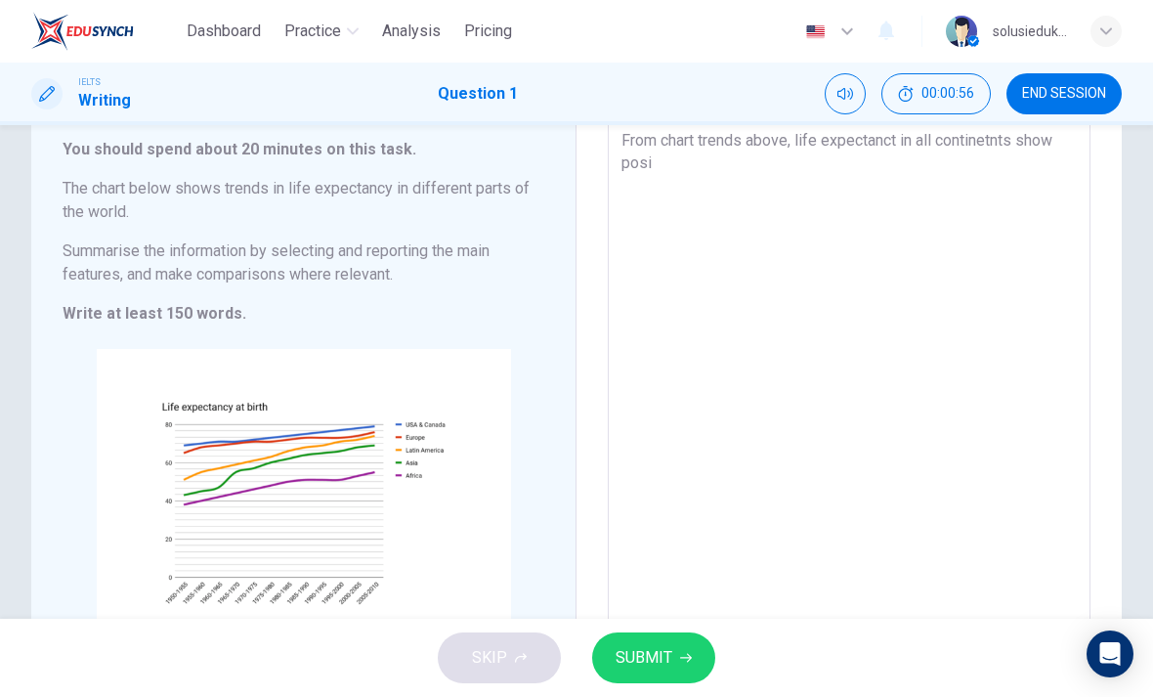
type textarea "x"
type textarea "From chart trends above, life expectanct in all continetnts show posit"
type textarea "x"
type textarea "From chart trends above, life expectanct in all continetnts show positi"
type textarea "x"
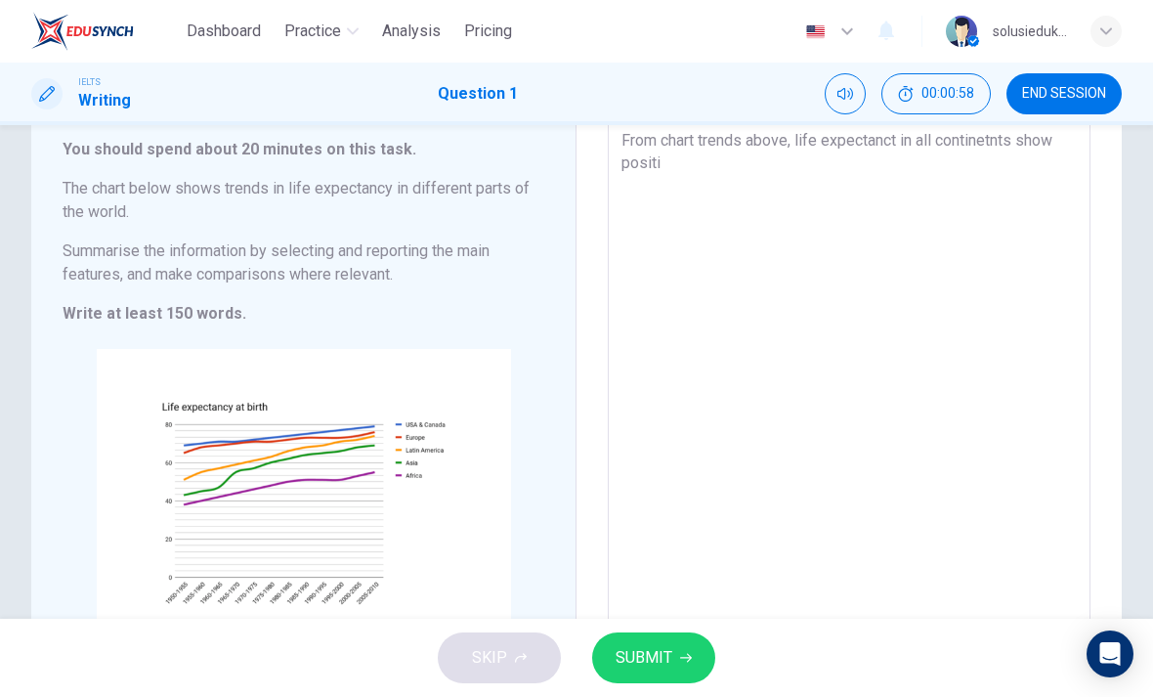
type textarea "From chart trends above, life expectanct in all continetnts show positiv"
type textarea "x"
type textarea "From chart trends above, life expectanct in all continetnts show positive"
type textarea "x"
type textarea "From chart trends above, life expectanct in all continetnts show positive"
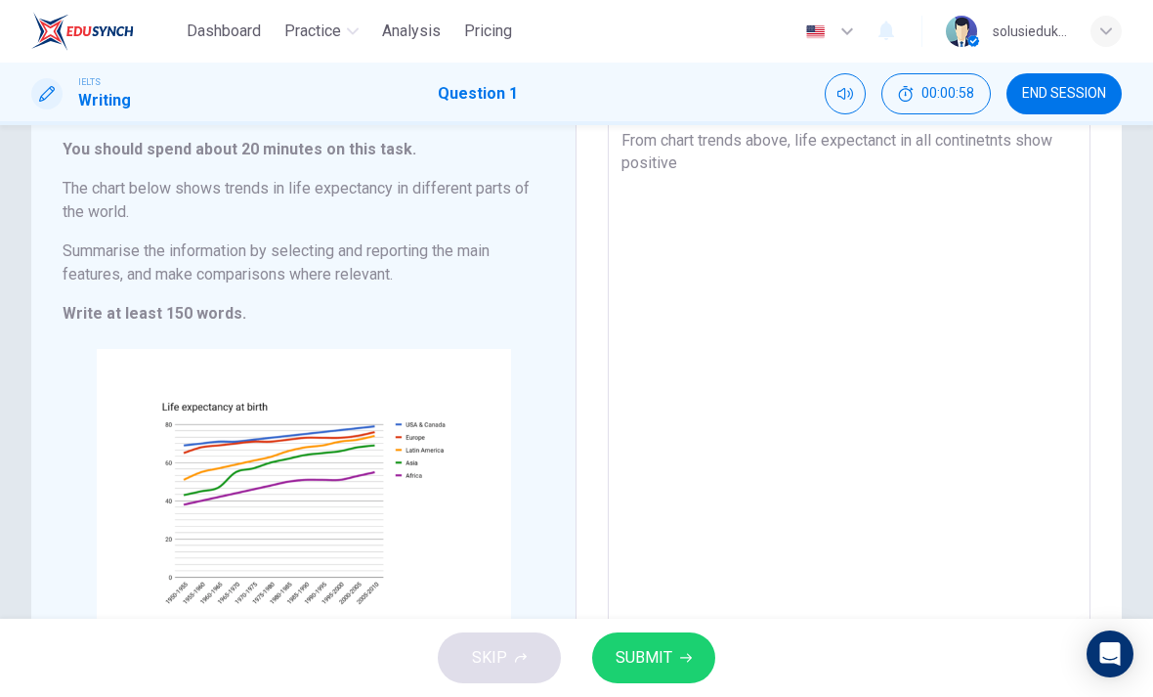
type textarea "x"
type textarea "From chart trends above, life expectanct in all continetnts show positive t"
type textarea "x"
type textarea "From chart trends above, life expectanct in all continetnts show positive tr"
type textarea "x"
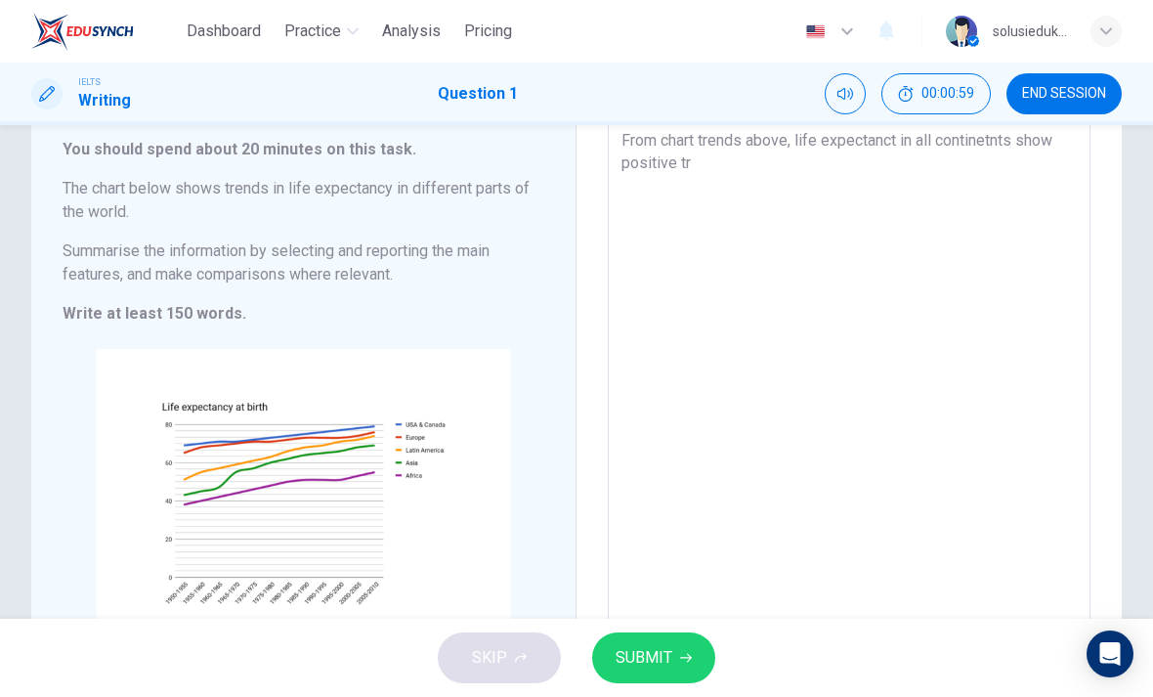
type textarea "From chart trends above, life expectanct in all continetnts show positive trn"
type textarea "x"
type textarea "From chart trends above, life expectanct in all continetnts show positive trnd"
type textarea "x"
type textarea "From chart trends above, life expectanct in all continetnts show positive trnds"
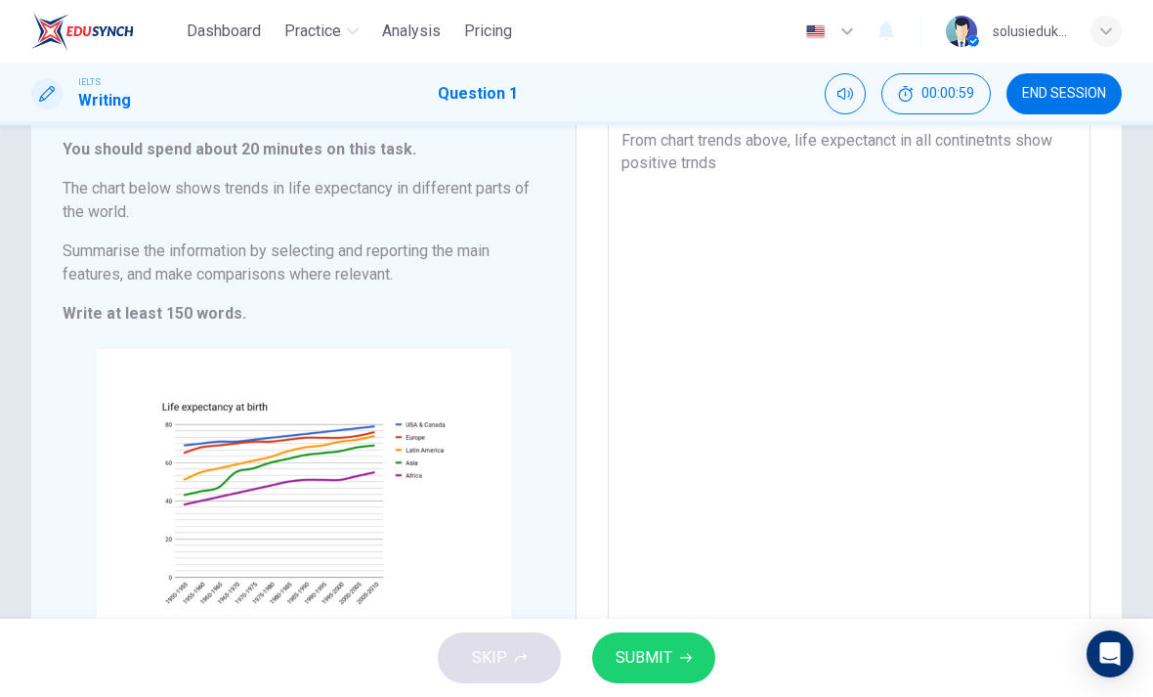
type textarea "x"
type textarea "From chart trends above, life expectanct in all continetnts show positive trnds"
type textarea "x"
type textarea "From chart trends above, life expectanct in all continetnts show positive trnds…"
type textarea "x"
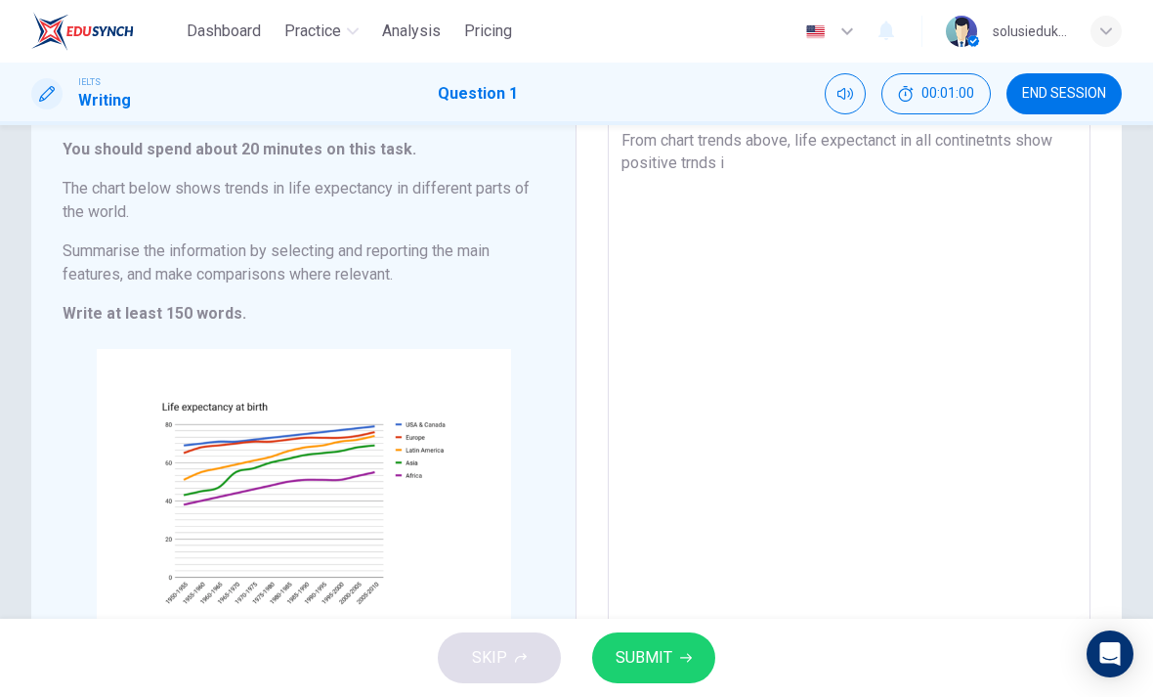
type textarea "From chart trends above, life expectanct in all continetnts show positive trnds…"
type textarea "x"
type textarea "From chart trends above, life expectanct in all continetnts show positive trnds…"
type textarea "x"
type textarea "From chart trends above, life expectanct in all continetnts show positive trnds…"
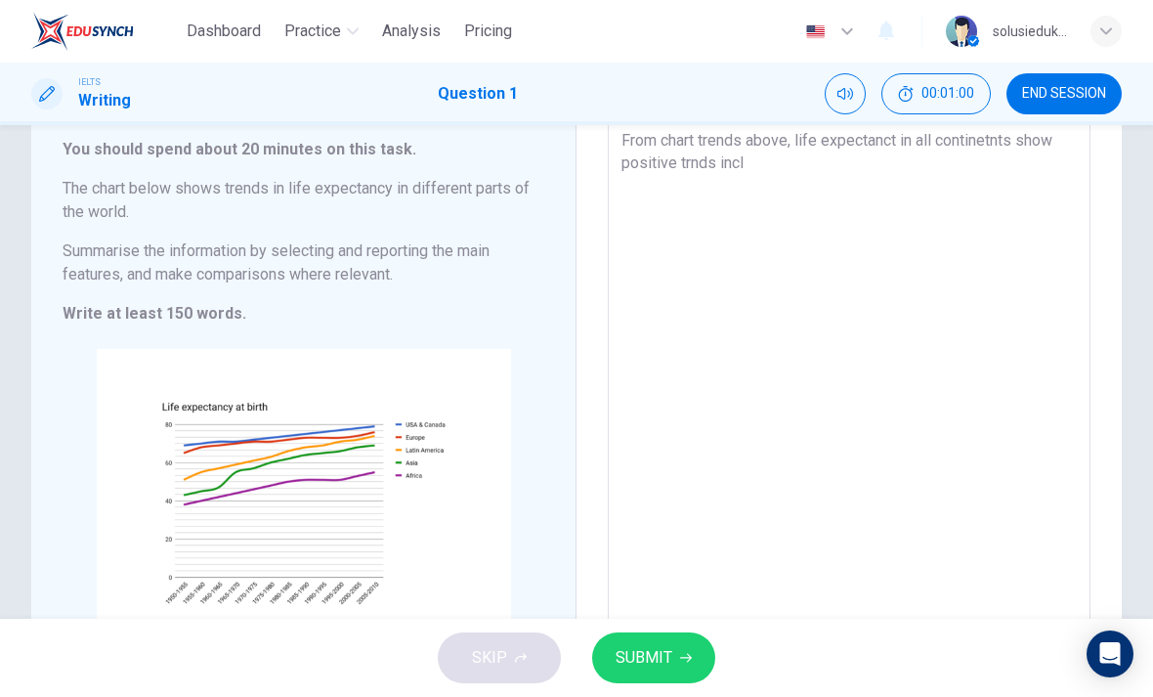
type textarea "x"
type textarea "From chart trends above, life expectanct in all continetnts show positive trnds…"
type textarea "x"
type textarea "From chart trends above, life expectanct in all continetnts show positive trnds…"
type textarea "x"
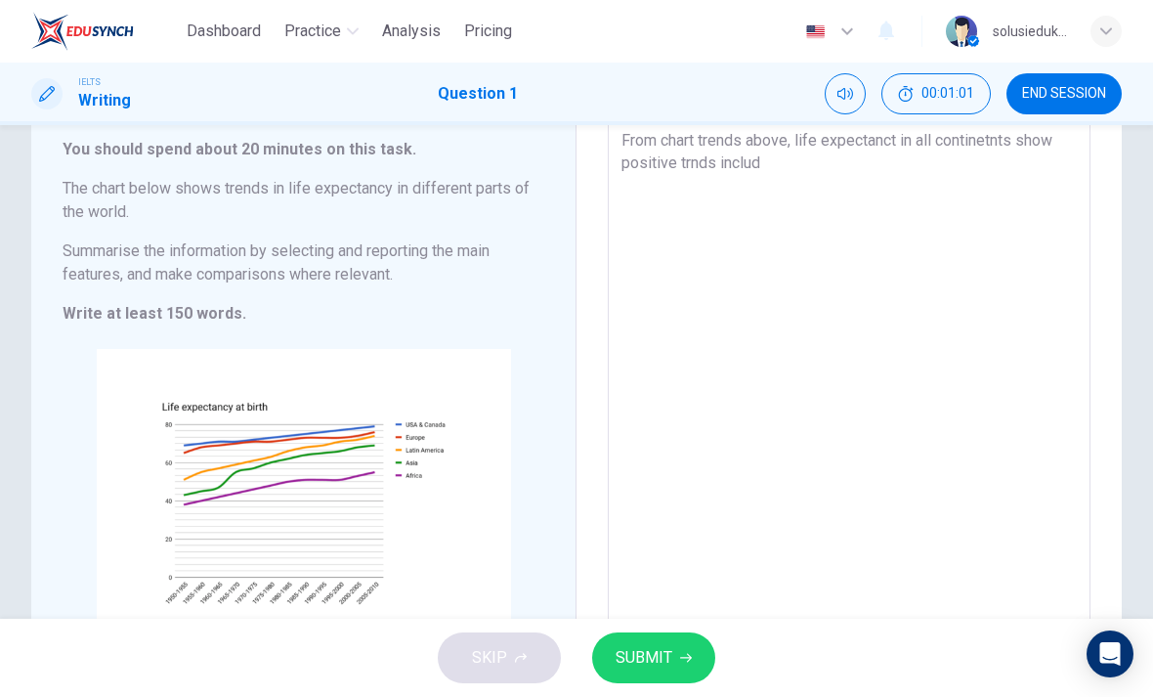
type textarea "From chart trends above, life expectanct in all continetnts show positive trnds…"
type textarea "x"
type textarea "From chart trends above, life expectanct in all continetnts show positive trnds…"
type textarea "x"
type textarea "From chart trends above, life expectanct in all continetnts show positive trnds…"
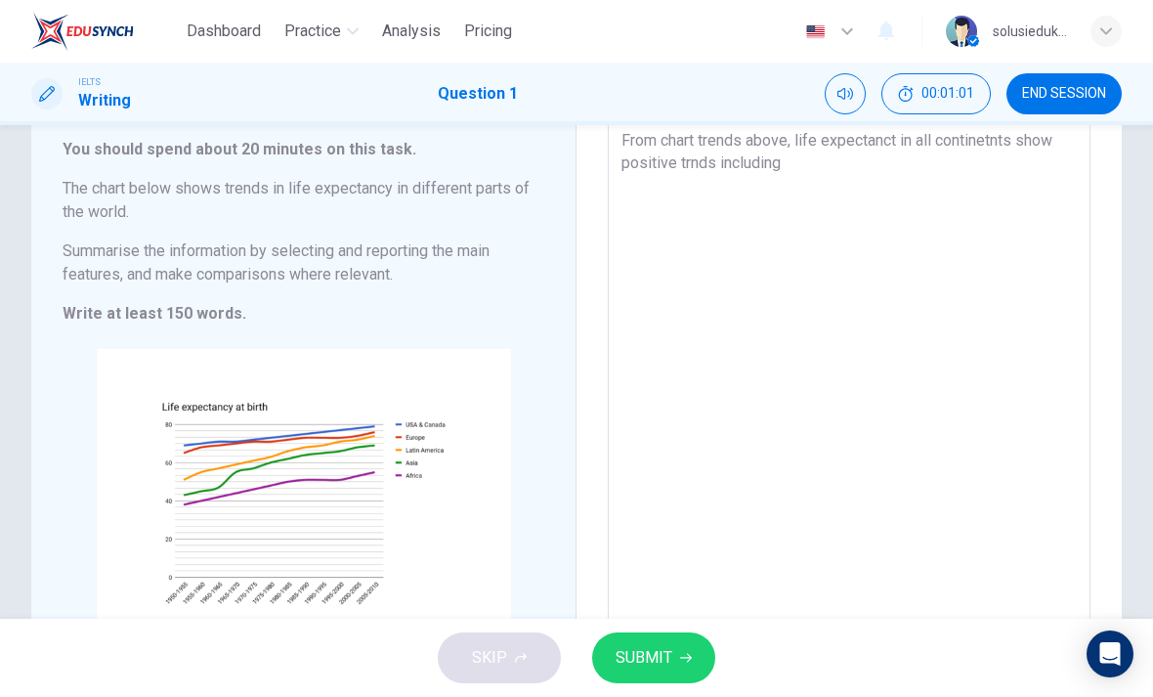
type textarea "x"
type textarea "From chart trends above, life expectanct in all continetnts show positive trnds…"
type textarea "x"
type textarea "From chart trends above, life expectanct in all continetnts show positive trnds…"
type textarea "x"
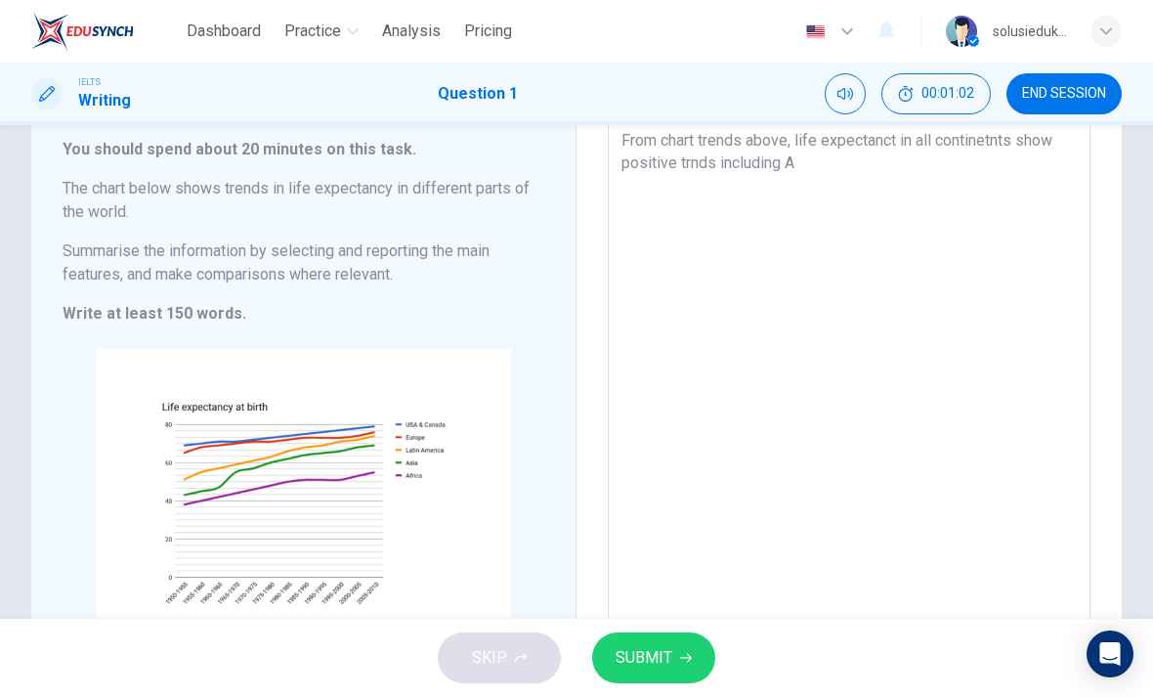
type textarea "From chart trends above, life expectanct in all continetnts show positive trnds…"
type textarea "x"
type textarea "From chart trends above, life expectanct in all continetnts show positive trnds…"
type textarea "x"
type textarea "From chart trends above, life expectanct in all continetnts show positive trnds…"
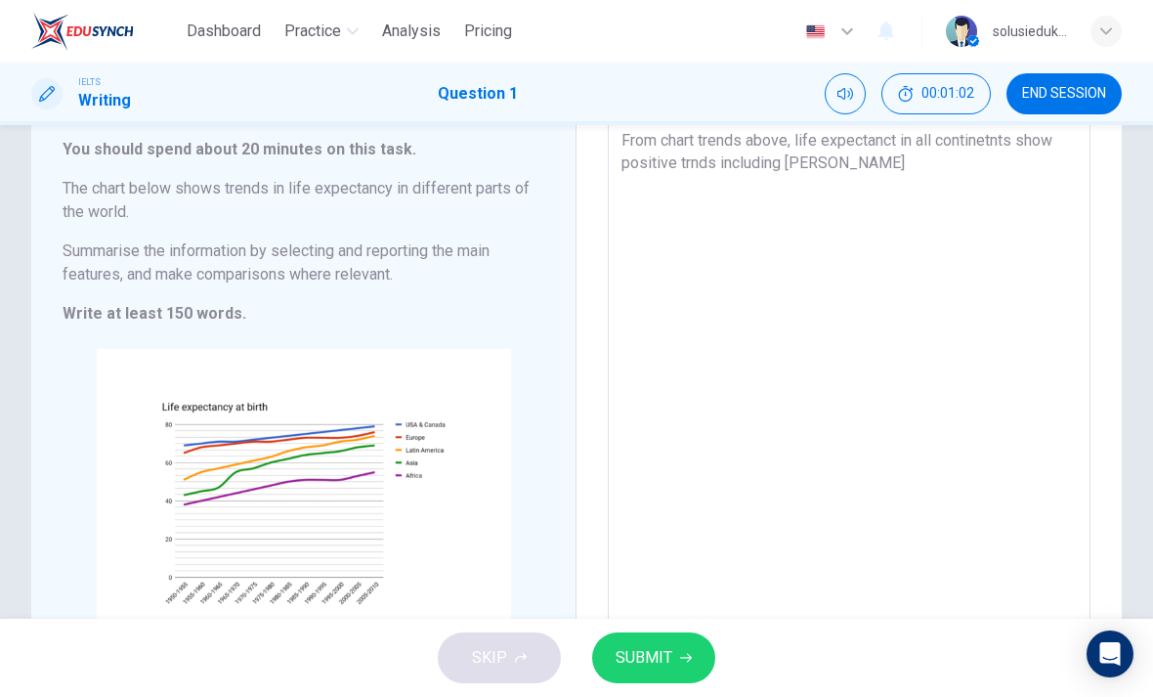
type textarea "x"
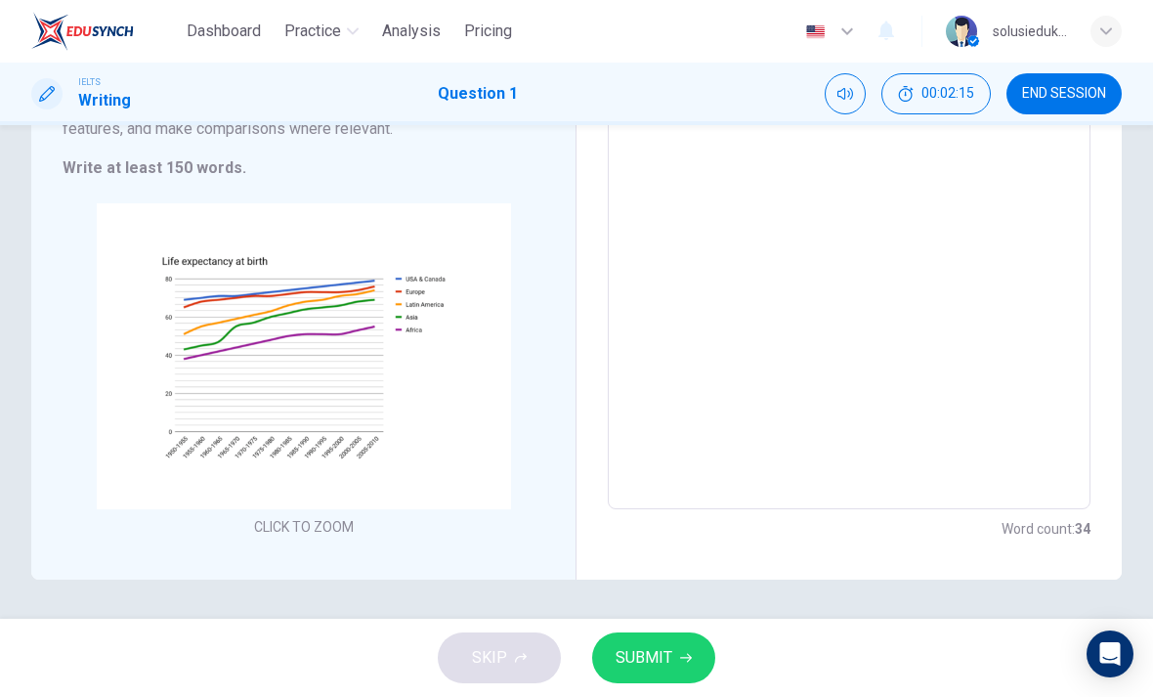
scroll to position [266, 0]
click at [712, 663] on button "SUBMIT" at bounding box center [653, 657] width 123 height 51
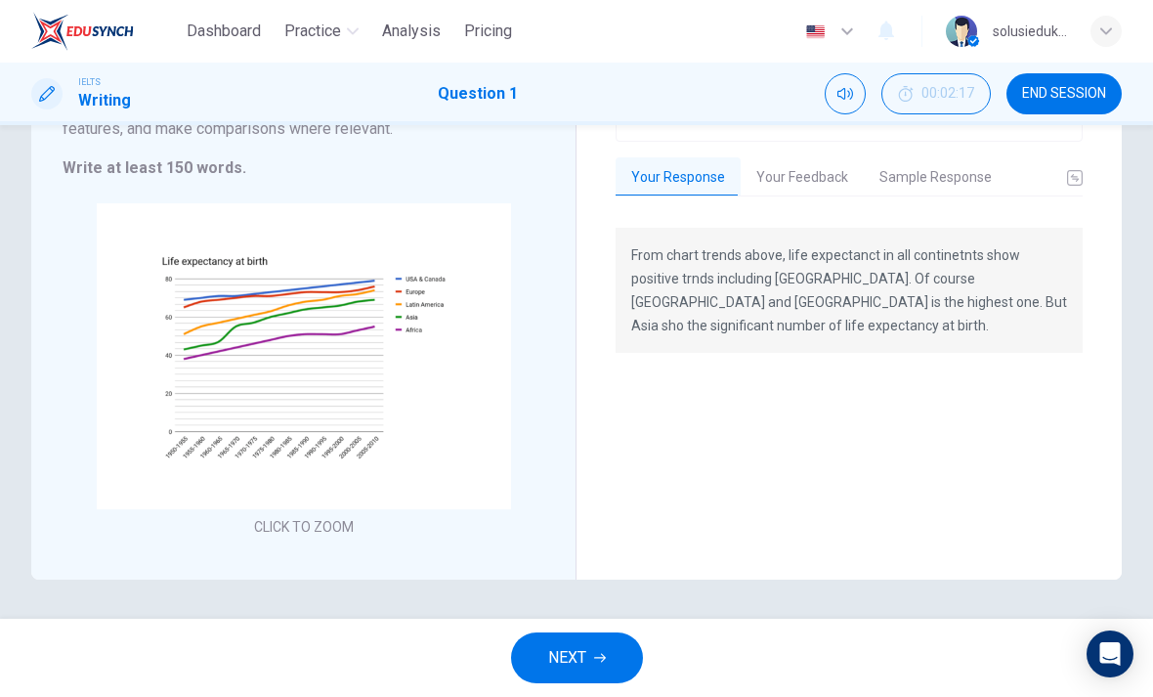
click at [812, 159] on button "Your Feedback" at bounding box center [802, 177] width 123 height 41
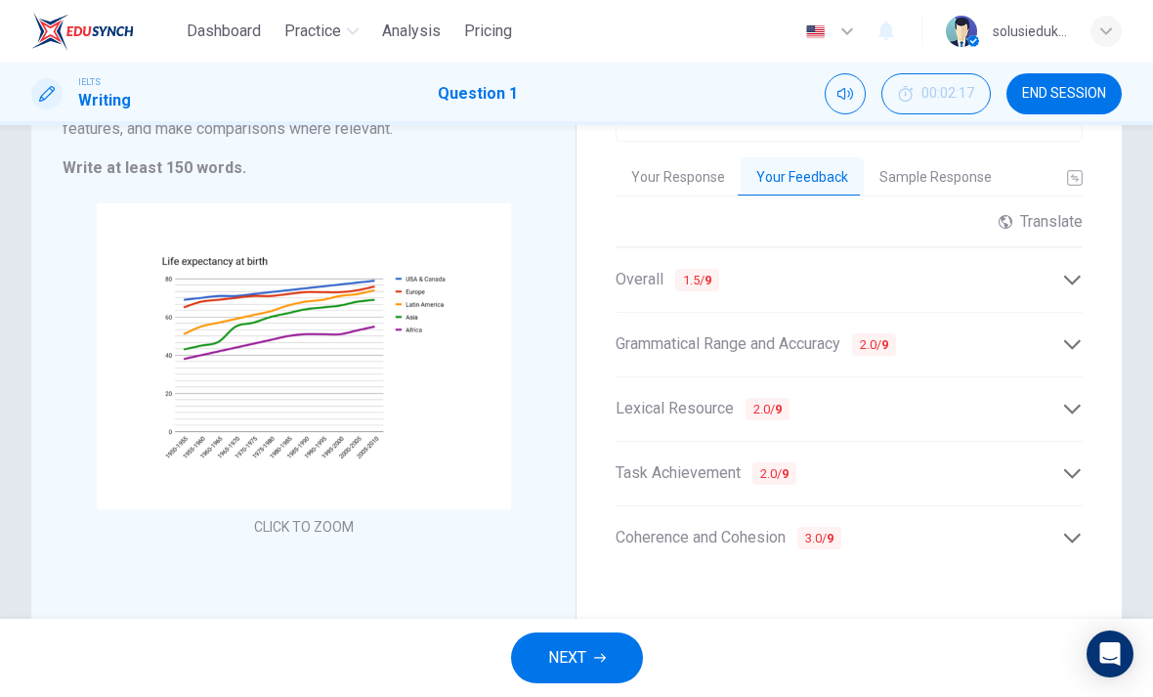
click at [944, 157] on button "Sample Response" at bounding box center [936, 177] width 144 height 41
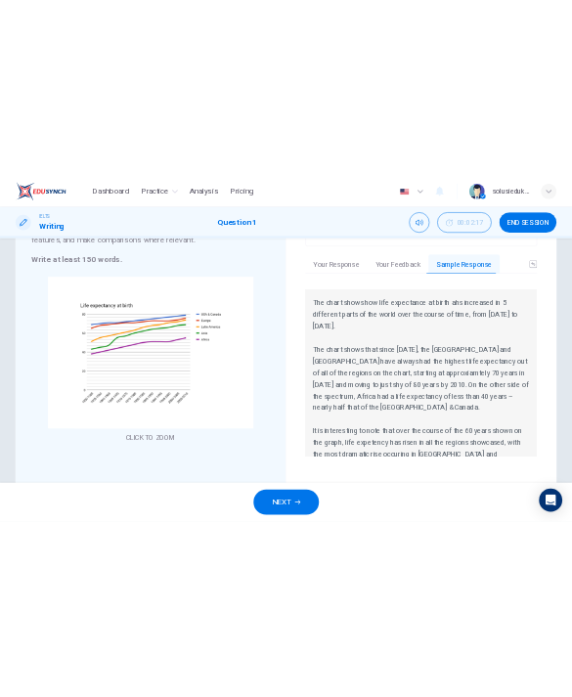
scroll to position [0, 0]
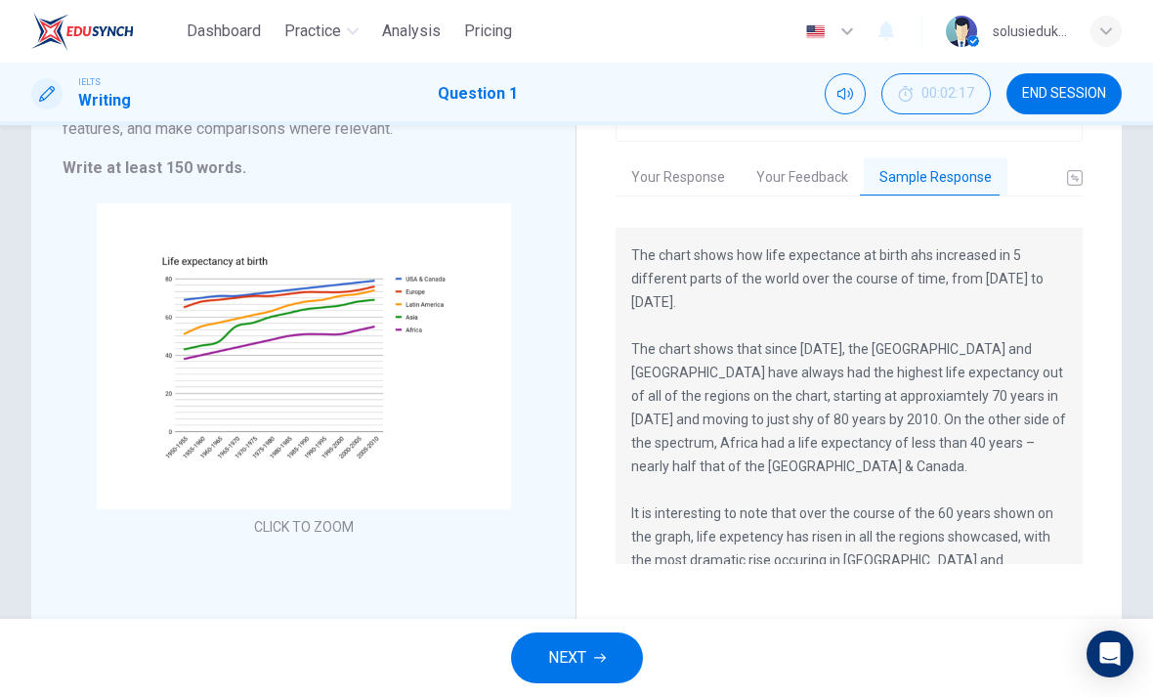
click at [794, 168] on button "Your Feedback" at bounding box center [802, 177] width 123 height 41
